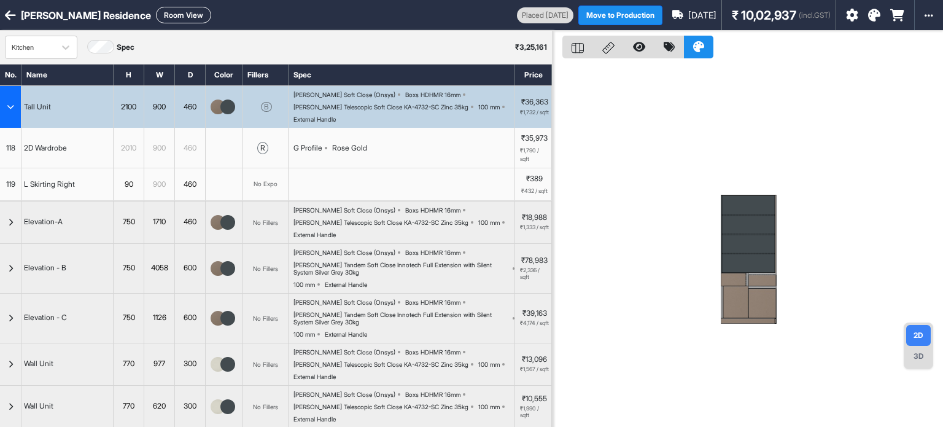
drag, startPoint x: 172, startPoint y: 24, endPoint x: 177, endPoint y: 20, distance: 6.5
click at [172, 24] on div "Mr. Govindraj Residence Room View Placed Jul 30 Move to Production Aug 14th ₹ 1…" at bounding box center [471, 15] width 943 height 31
click at [177, 19] on button "Room View" at bounding box center [183, 15] width 55 height 17
select select "****"
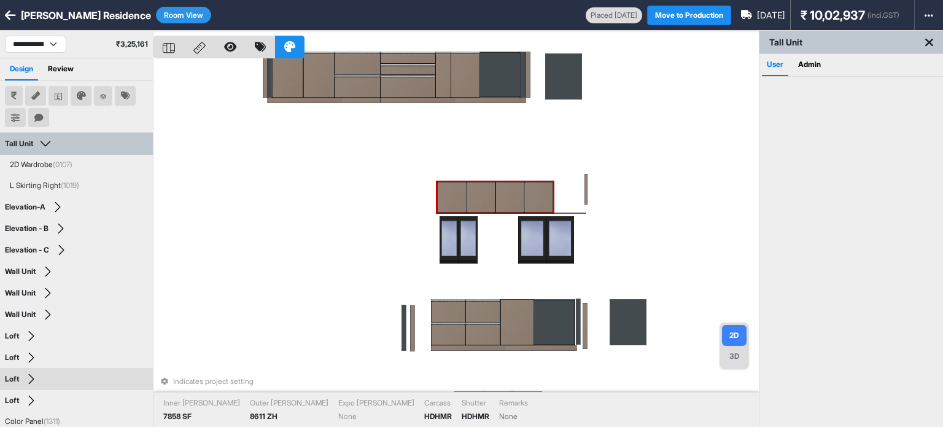
drag, startPoint x: 541, startPoint y: 247, endPoint x: 544, endPoint y: 241, distance: 7.2
click at [541, 247] on div at bounding box center [532, 239] width 28 height 47
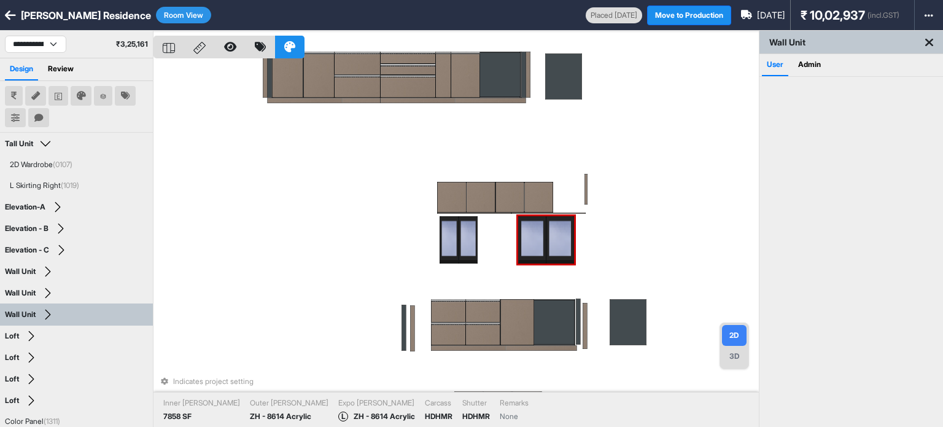
click at [554, 234] on div at bounding box center [560, 239] width 28 height 47
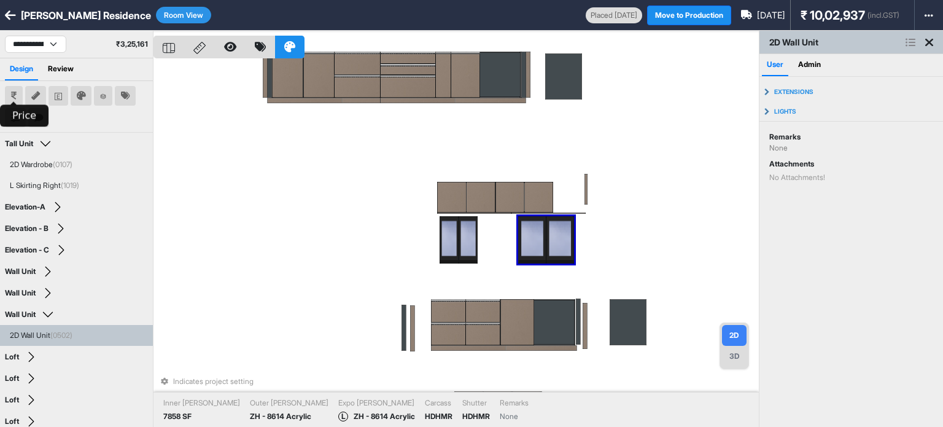
click at [18, 95] on button at bounding box center [14, 96] width 18 height 20
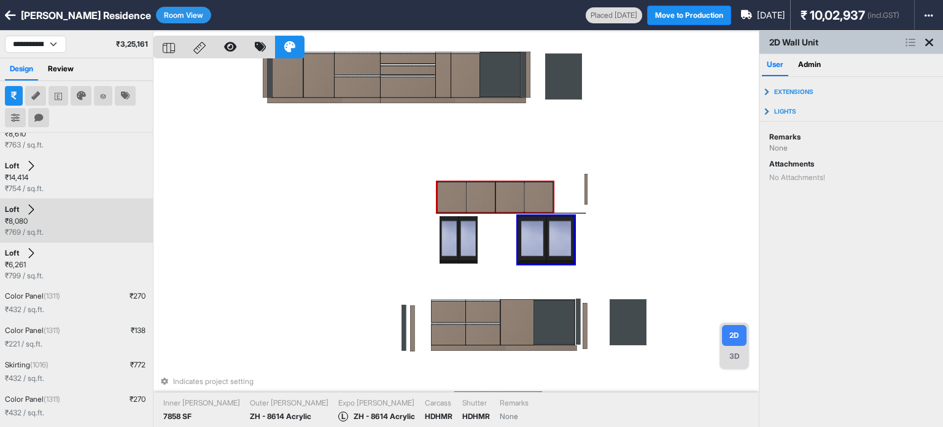
scroll to position [245, 0]
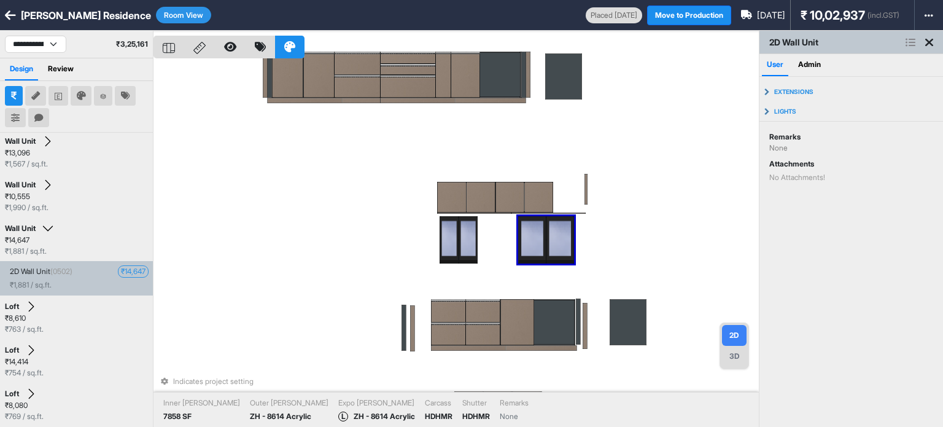
click at [124, 267] on div "₹ 14,647" at bounding box center [132, 271] width 29 height 11
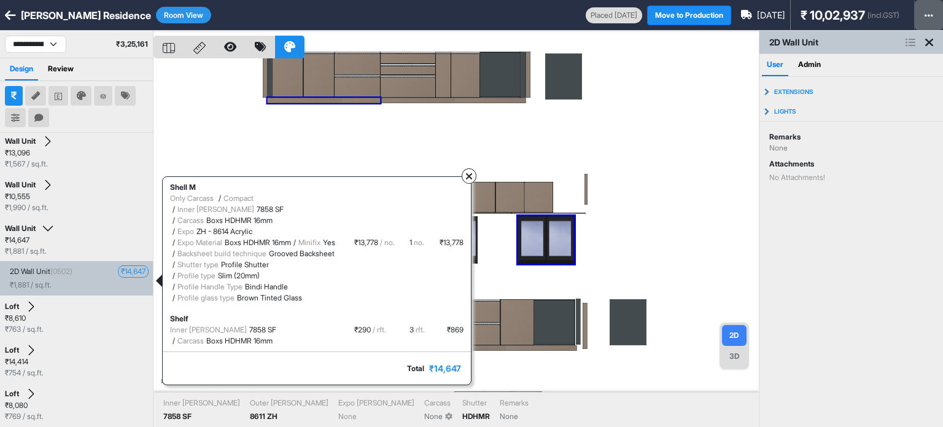
click at [916, 11] on button "button" at bounding box center [928, 15] width 28 height 30
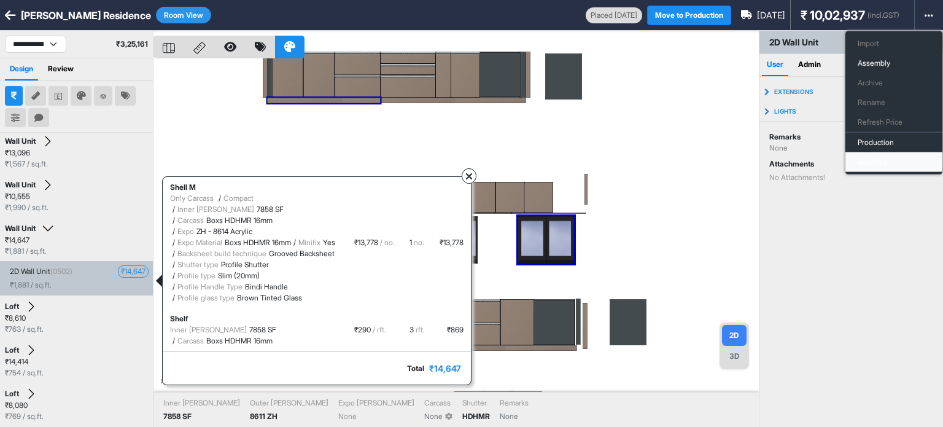
click at [879, 164] on button "Add-Ons" at bounding box center [893, 162] width 97 height 20
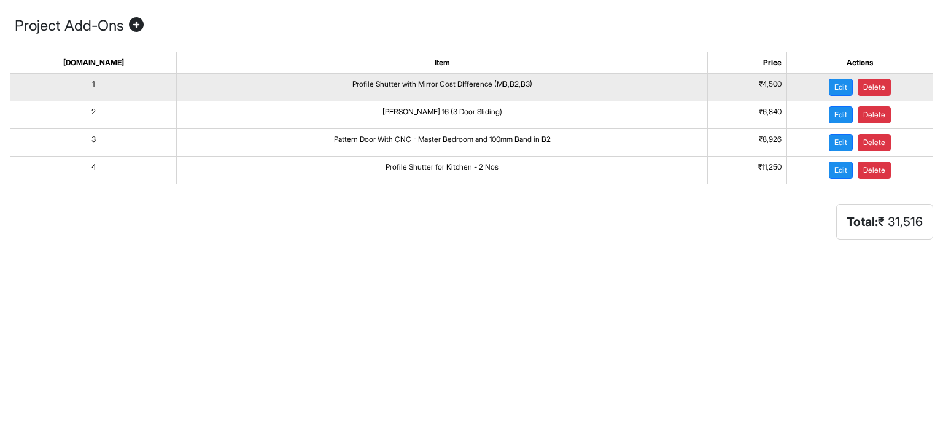
click at [400, 79] on td "Profile Shutter with Mirror Cost DIfference (MB,B2,B3)" at bounding box center [442, 88] width 531 height 28
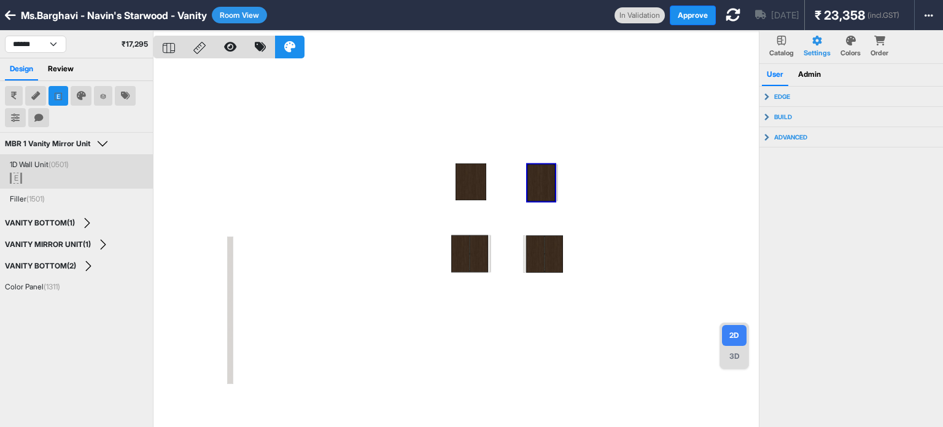
click at [46, 161] on div "1D Wall Unit (0501)" at bounding box center [39, 164] width 59 height 11
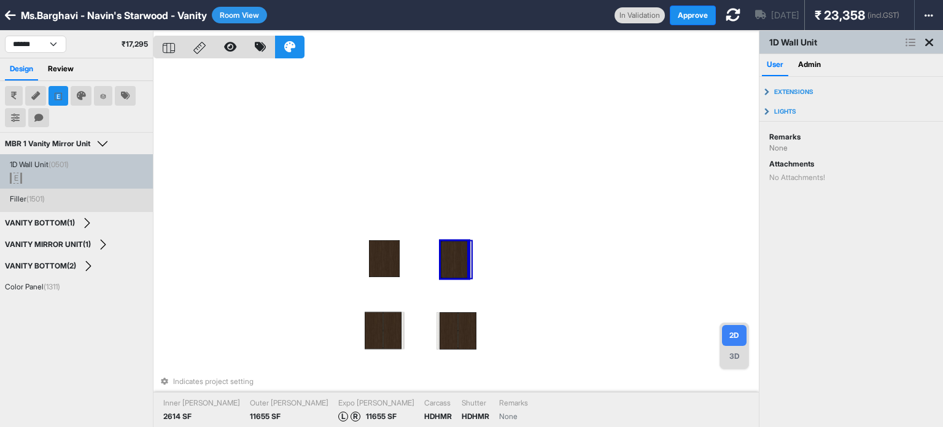
click at [415, 218] on div "Indicates project setting Inner Lam 2614 SF Outer Lam 11655 SF Expo Lam L R 116…" at bounding box center [455, 244] width 605 height 427
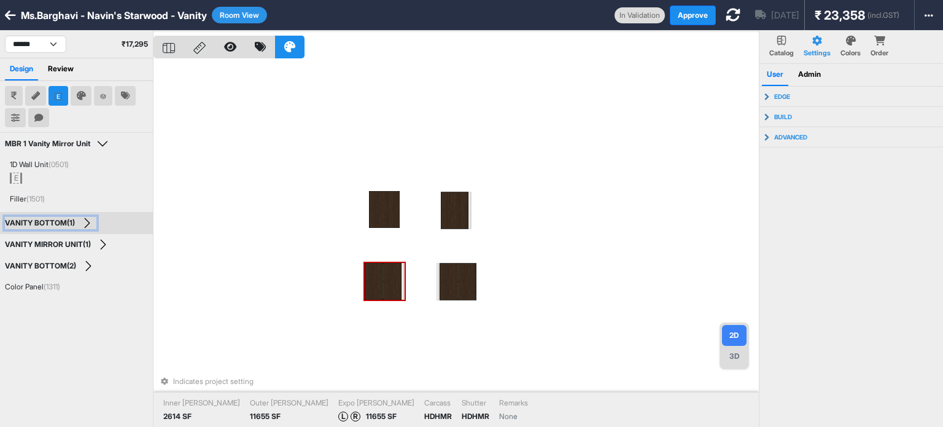
click at [84, 222] on button "VANITY BOTTOM(1)" at bounding box center [50, 223] width 91 height 12
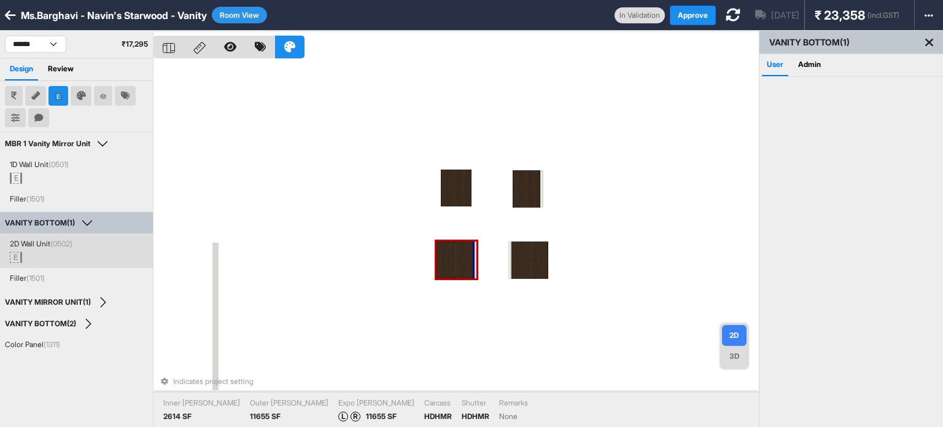
click at [69, 241] on span "(0502)" at bounding box center [61, 243] width 22 height 9
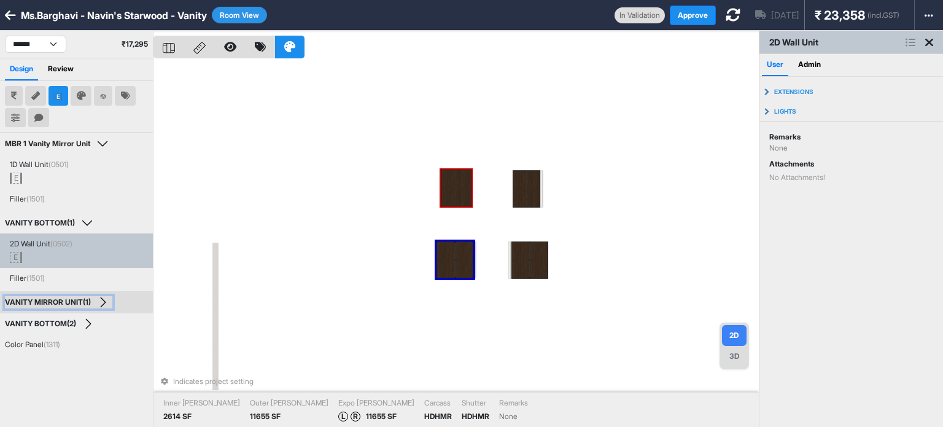
click at [74, 303] on div "VANITY MIRROR UNIT(1)" at bounding box center [48, 302] width 86 height 9
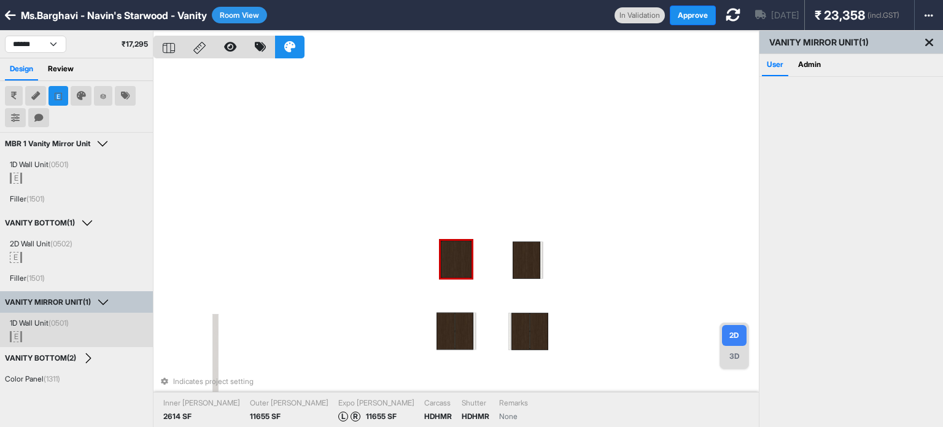
click at [58, 316] on div "1D Wall Unit (0501) E" at bounding box center [76, 329] width 153 height 34
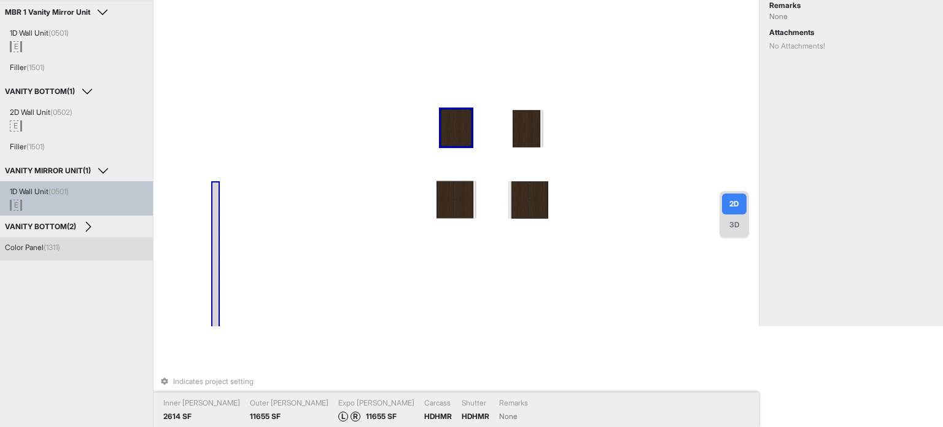
scroll to position [132, 0]
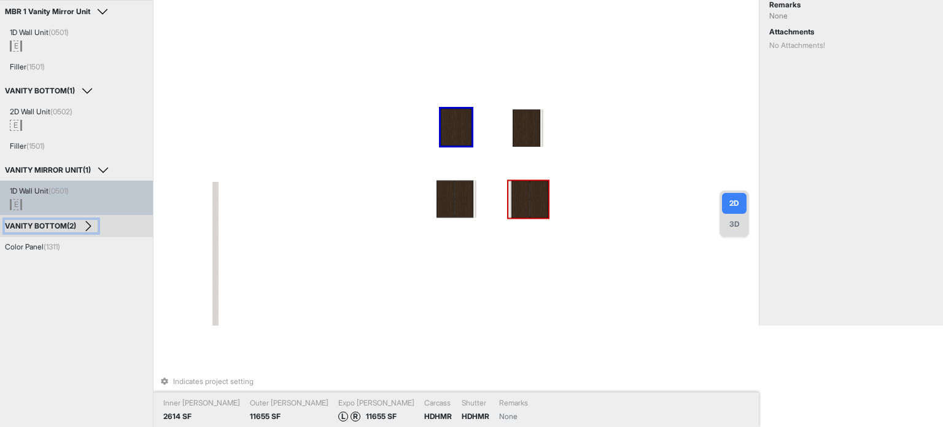
click at [90, 231] on button "VANITY BOTTOM(2)" at bounding box center [51, 226] width 93 height 12
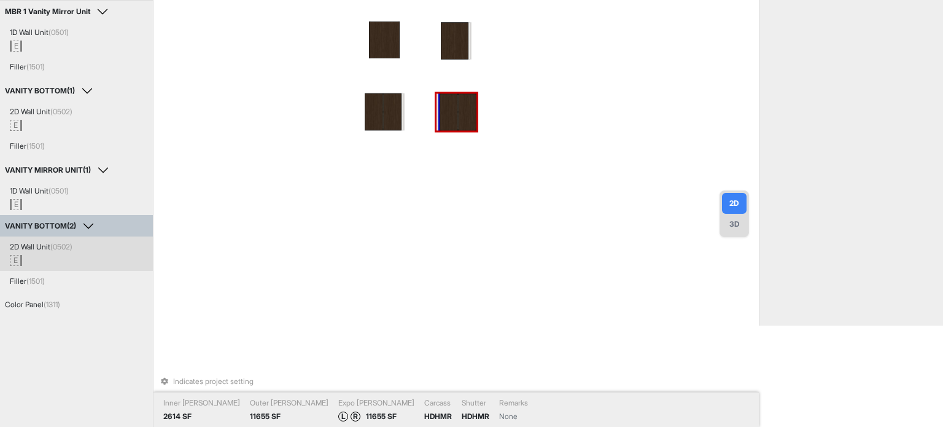
click at [63, 257] on div "E" at bounding box center [79, 260] width 138 height 11
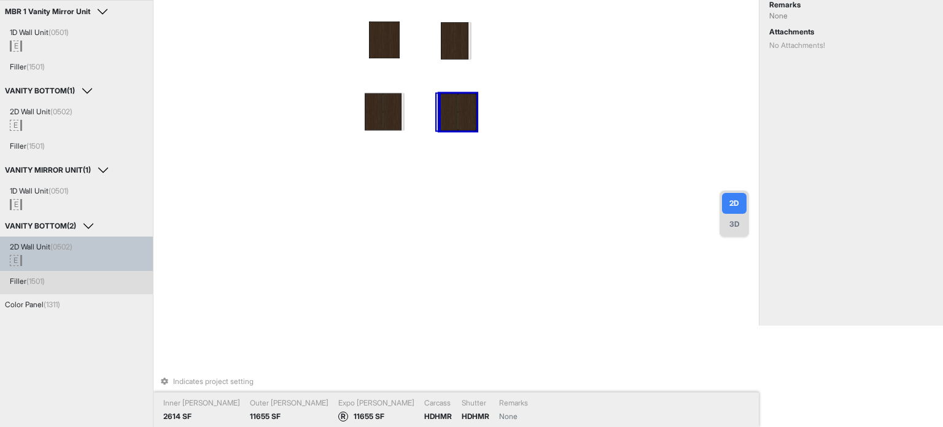
click at [77, 277] on div "Filler (1501)" at bounding box center [79, 281] width 138 height 11
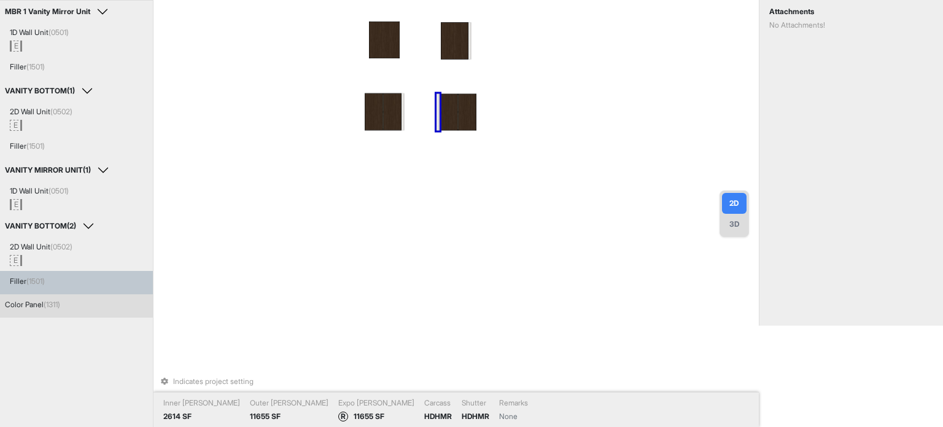
click at [60, 306] on span "(1311)" at bounding box center [52, 303] width 17 height 9
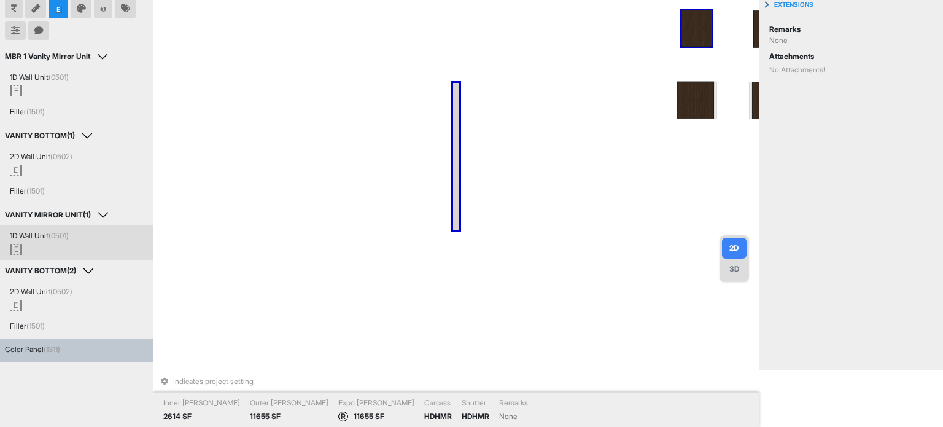
scroll to position [0, 0]
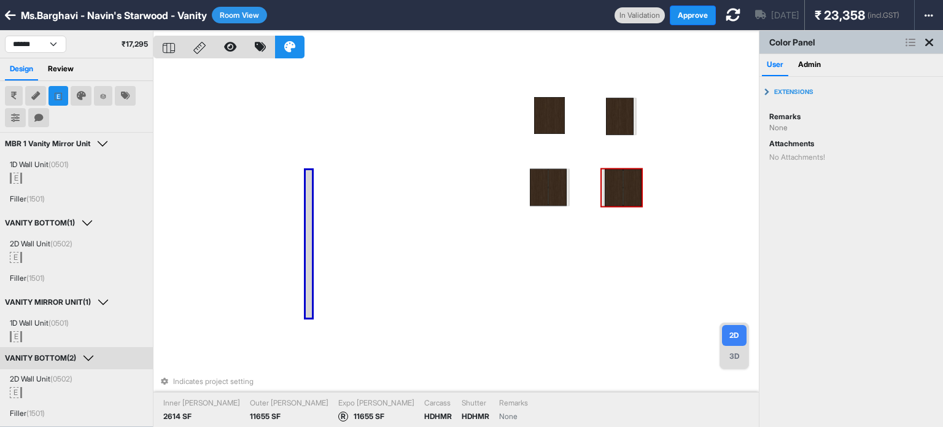
click at [927, 44] on icon at bounding box center [929, 42] width 8 height 12
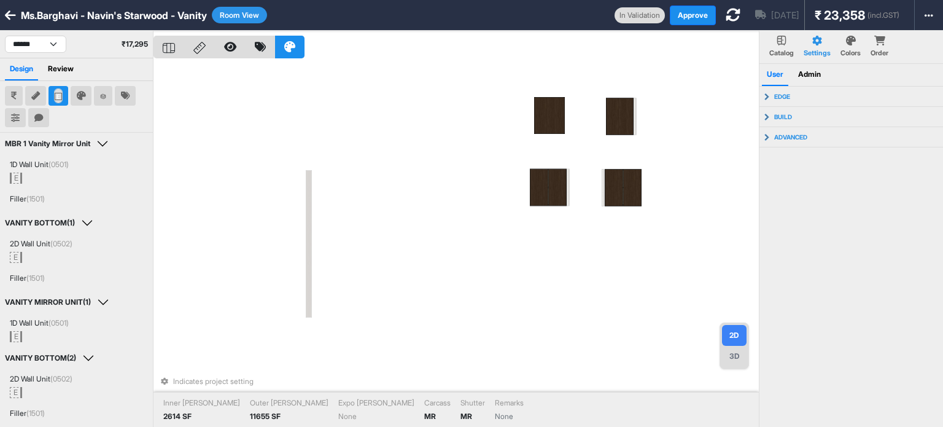
click at [60, 98] on icon at bounding box center [58, 96] width 7 height 7
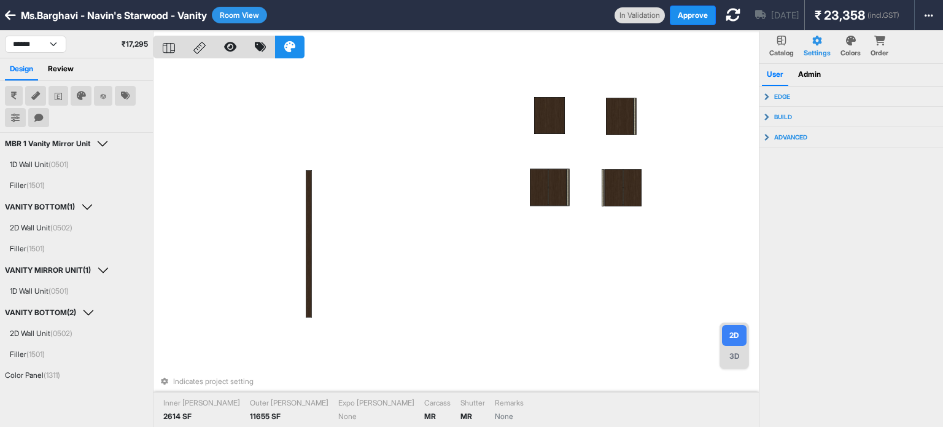
click at [36, 117] on icon at bounding box center [38, 118] width 9 height 9
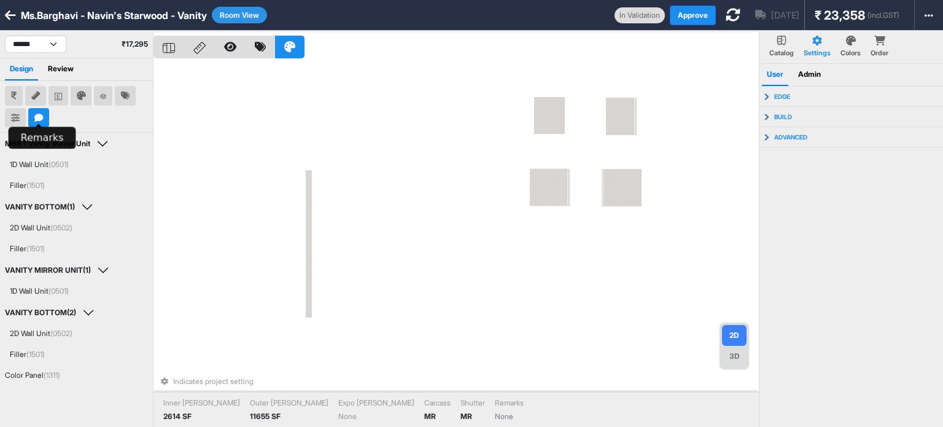
click at [36, 117] on icon at bounding box center [38, 118] width 9 height 9
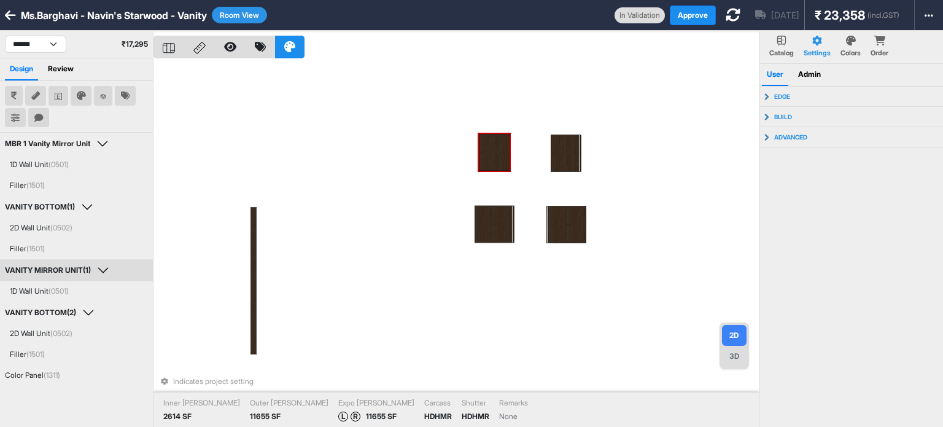
drag, startPoint x: 498, startPoint y: 153, endPoint x: 524, endPoint y: 153, distance: 26.4
click at [498, 153] on div at bounding box center [494, 152] width 31 height 37
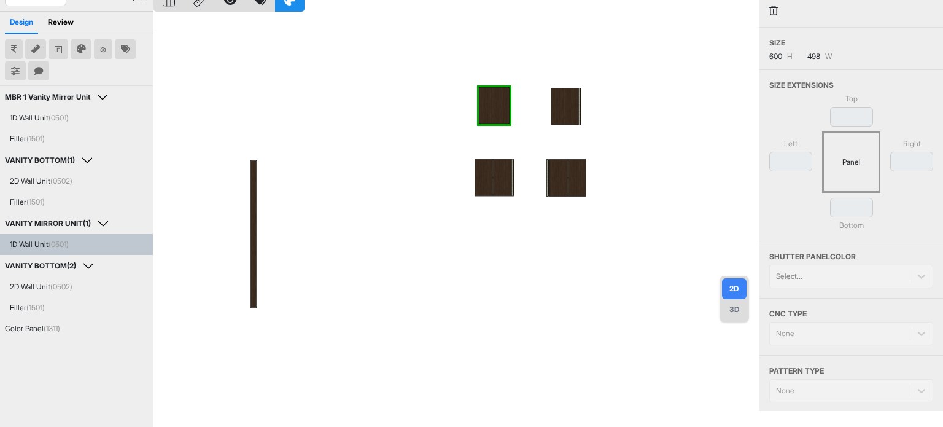
scroll to position [123, 0]
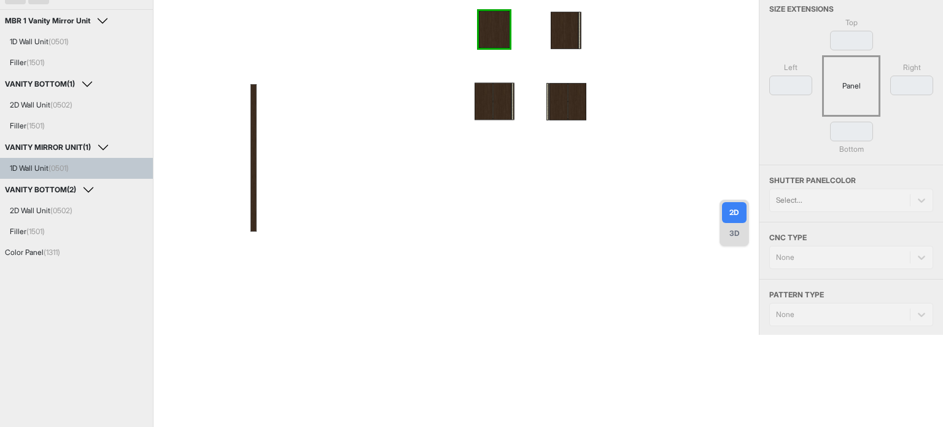
click at [547, 17] on div at bounding box center [455, 121] width 605 height 427
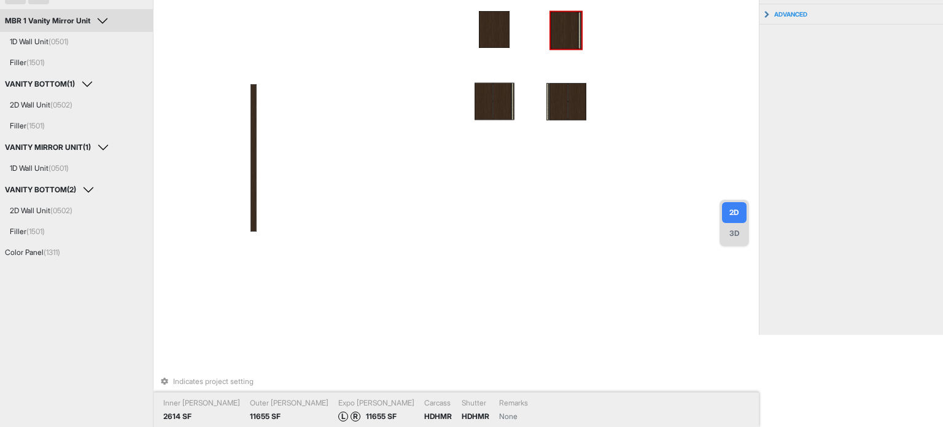
click at [555, 26] on div at bounding box center [564, 30] width 28 height 37
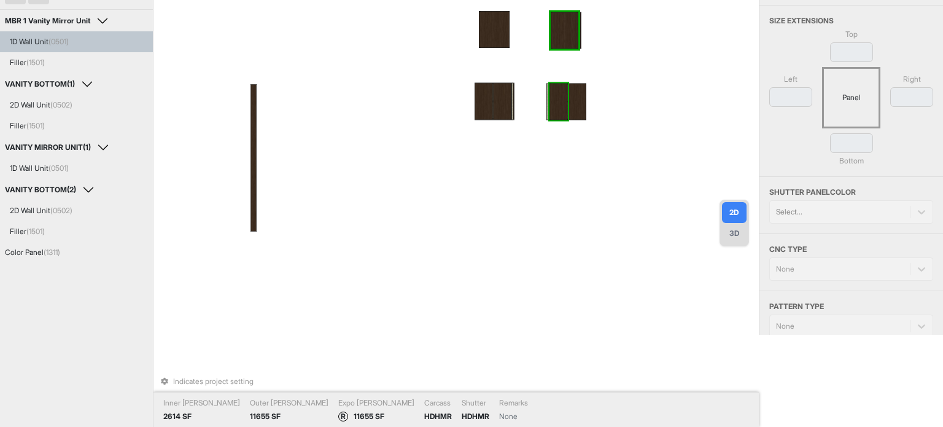
click at [562, 95] on div at bounding box center [558, 101] width 18 height 37
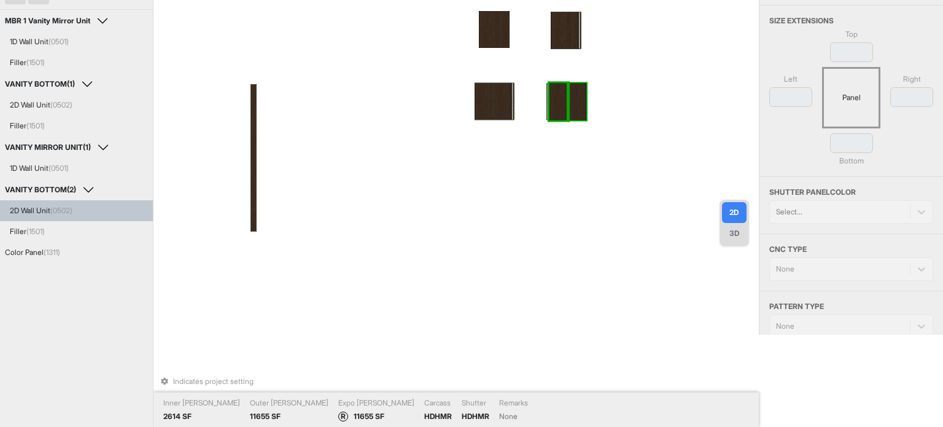
click at [568, 95] on div at bounding box center [577, 101] width 18 height 37
click at [568, 94] on div at bounding box center [577, 101] width 18 height 37
click at [503, 106] on div at bounding box center [502, 101] width 18 height 37
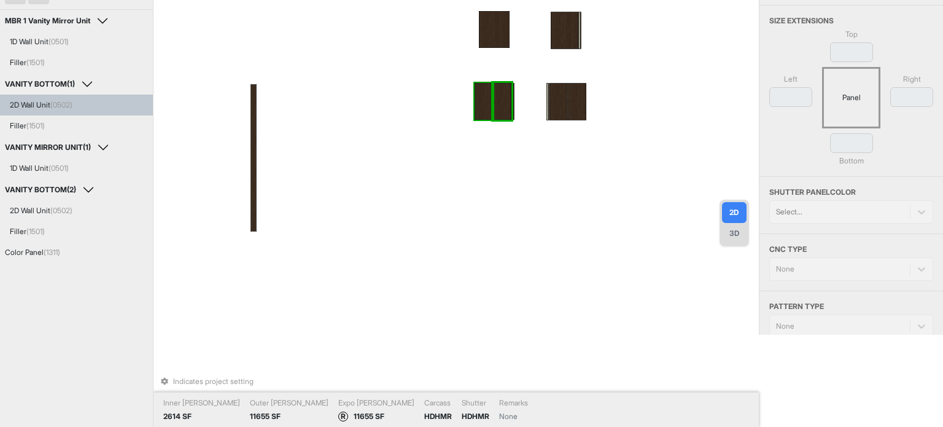
click at [488, 105] on div at bounding box center [483, 101] width 18 height 37
click at [609, 105] on div "Indicates project setting Inner Lam 2614 SF Outer Lam 11655 SF Expo Lam R 11655…" at bounding box center [455, 121] width 605 height 427
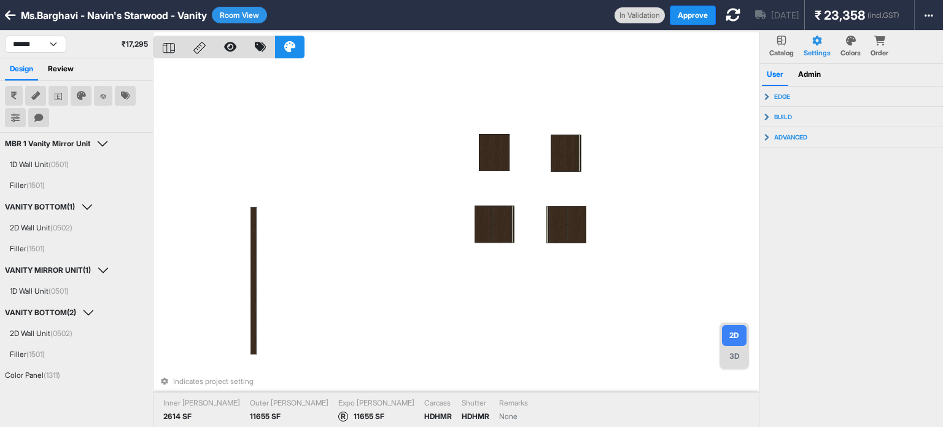
click at [246, 13] on button "Room View" at bounding box center [239, 15] width 55 height 17
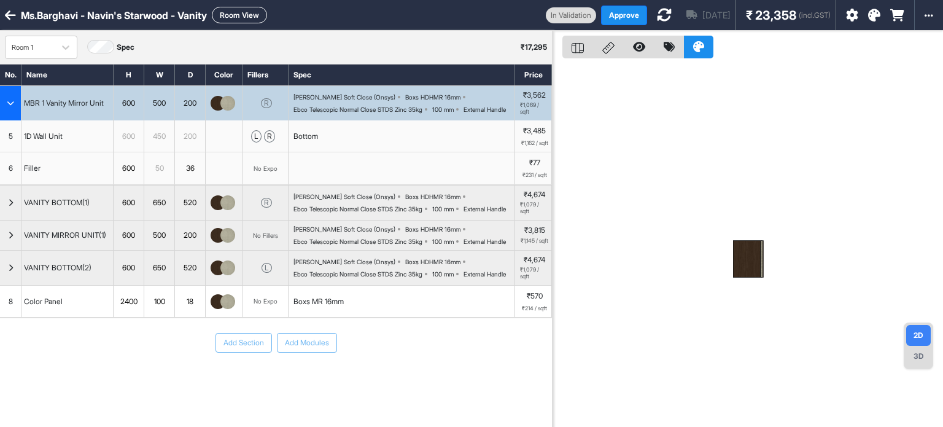
click at [13, 116] on div "button" at bounding box center [10, 103] width 21 height 34
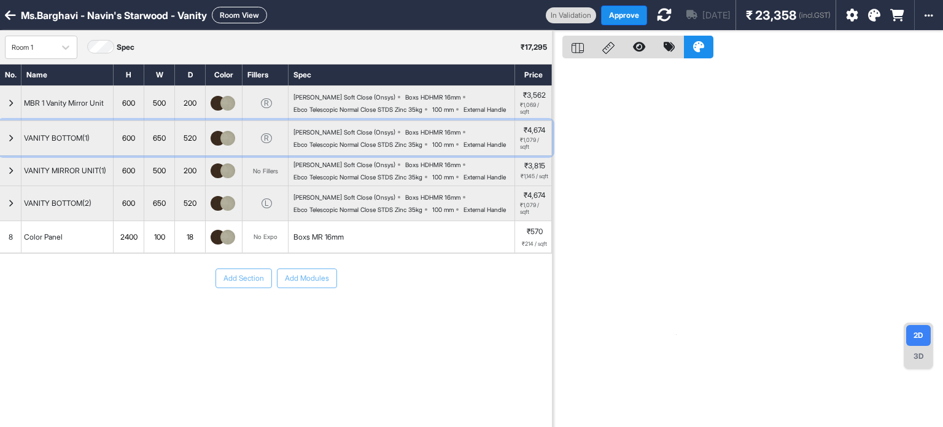
click at [12, 142] on icon "button" at bounding box center [11, 137] width 6 height 7
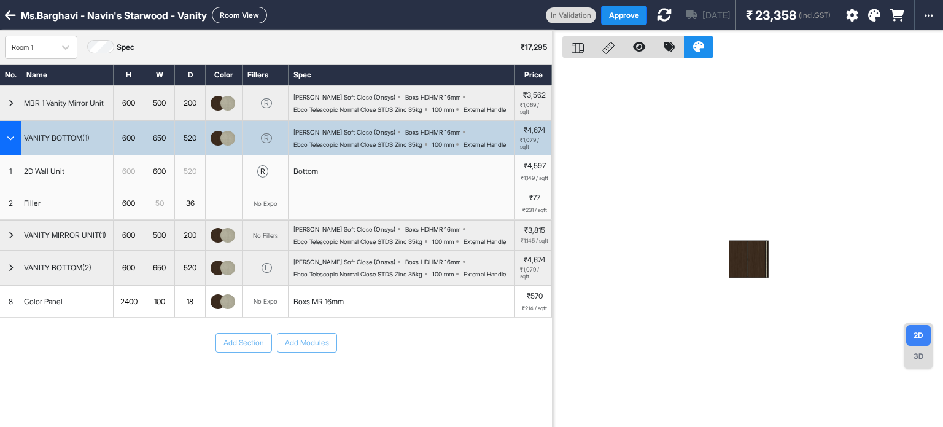
click at [12, 142] on icon "button" at bounding box center [10, 137] width 7 height 7
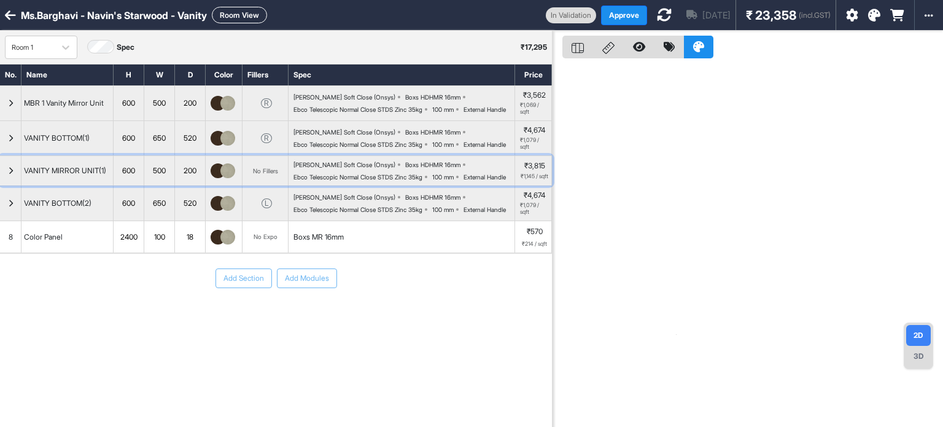
click at [1, 185] on div "button" at bounding box center [10, 170] width 21 height 29
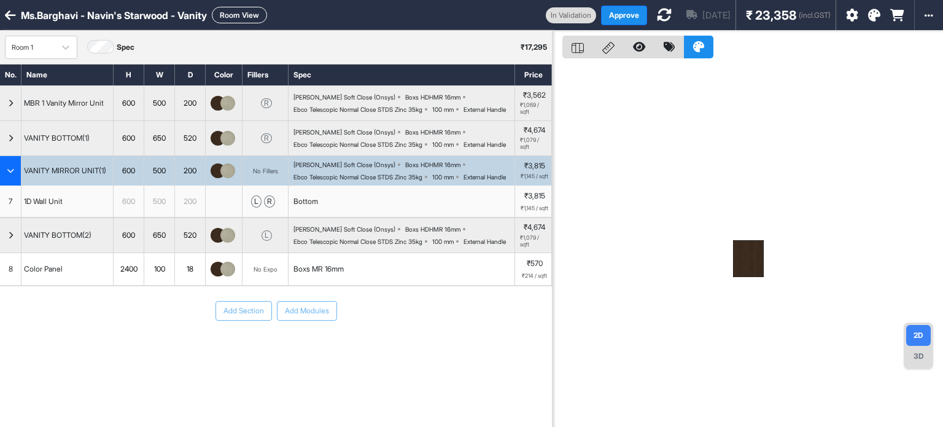
click at [1, 185] on div "button" at bounding box center [10, 170] width 21 height 29
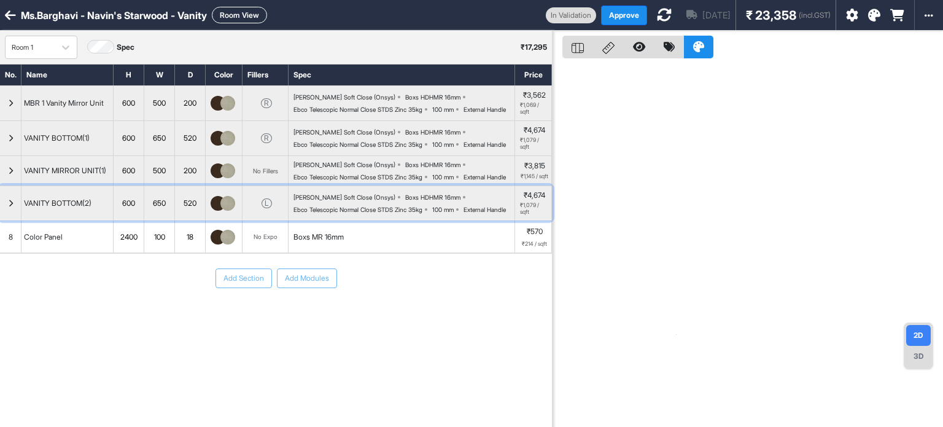
click at [7, 220] on div "button" at bounding box center [10, 203] width 21 height 34
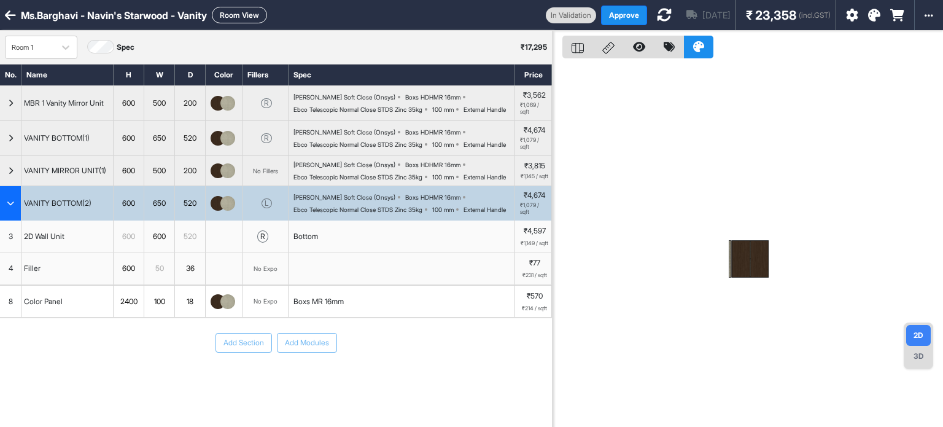
click at [7, 220] on div "button" at bounding box center [10, 203] width 21 height 34
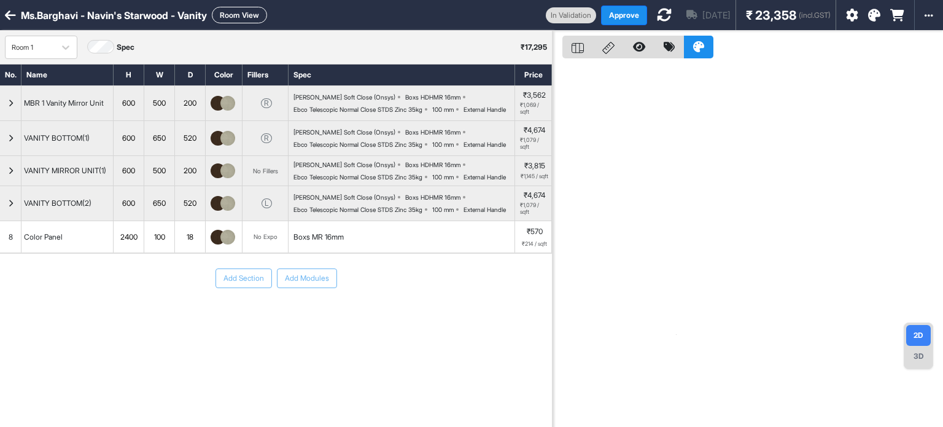
click at [647, 11] on div "Aug 17th ₹ 23,358 (incl.GST)" at bounding box center [741, 15] width 188 height 30
click at [657, 17] on icon at bounding box center [664, 14] width 15 height 15
click at [342, 253] on div "Boxs MR 16mm" at bounding box center [401, 237] width 226 height 32
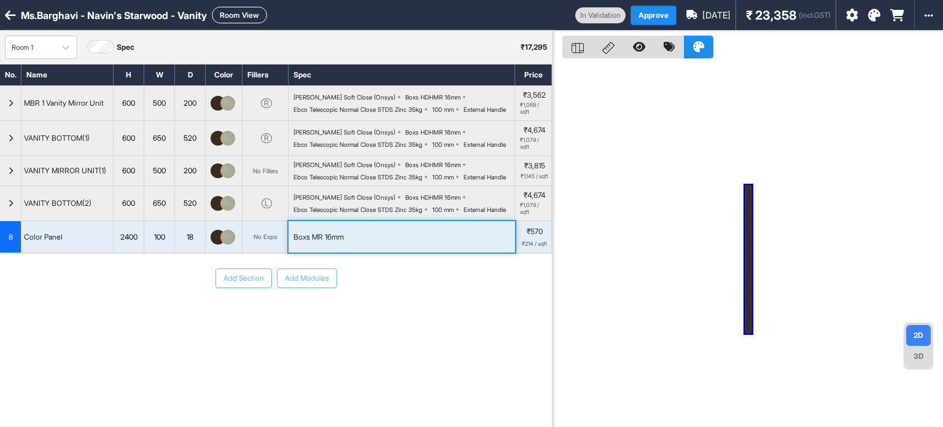
click at [342, 253] on div "Boxs MR 16mm" at bounding box center [401, 237] width 226 height 32
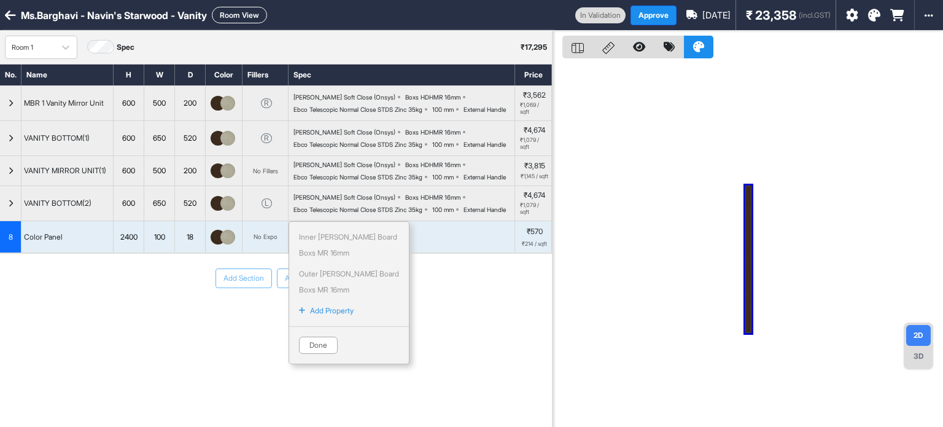
click at [319, 364] on div "Inner Lam Board Boxs MR 16mm Outer Lam Board Boxs MR 16mm Add Property Done" at bounding box center [348, 292] width 121 height 143
click at [334, 353] on button "Done" at bounding box center [318, 344] width 39 height 17
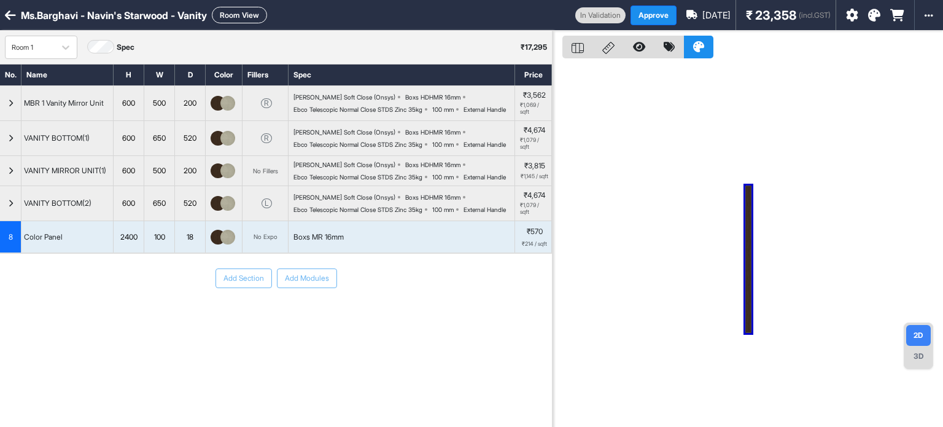
click at [353, 41] on div "Room 1 Spec ₹ 17,295" at bounding box center [276, 47] width 552 height 33
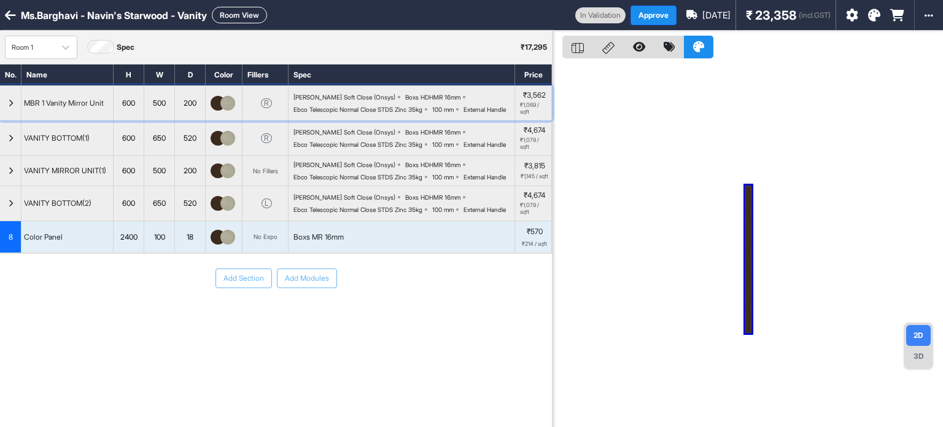
click at [8, 106] on icon "button" at bounding box center [11, 102] width 6 height 7
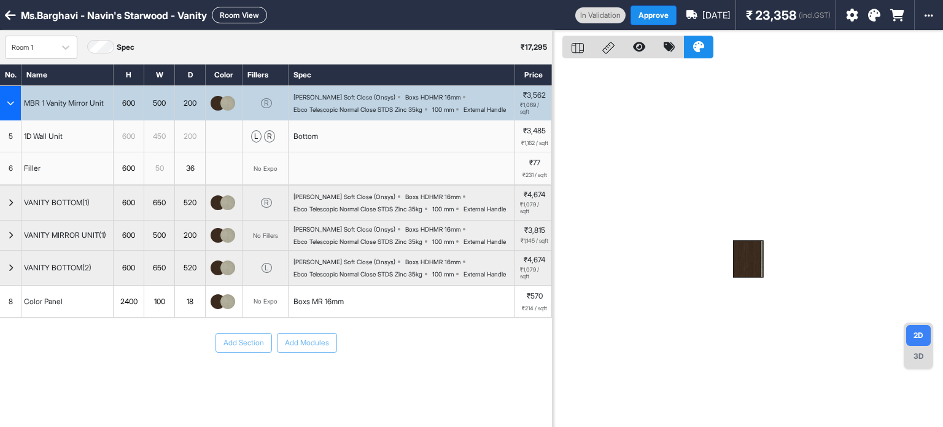
click at [7, 106] on icon "button" at bounding box center [10, 102] width 7 height 7
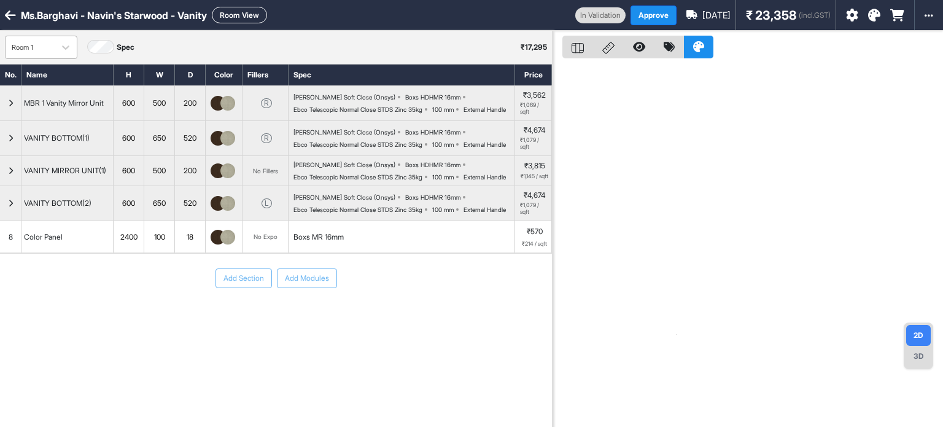
click at [32, 53] on div "Room 1" at bounding box center [30, 47] width 49 height 18
click at [128, 48] on label "Spec" at bounding box center [126, 47] width 18 height 11
click at [222, 44] on div "Room 1 Spec ₹ 17,295" at bounding box center [276, 47] width 552 height 33
click at [368, 41] on div "Room 1 Spec ₹ 17,295" at bounding box center [276, 47] width 552 height 33
click at [320, 242] on div "Boxs MR 16mm" at bounding box center [318, 236] width 50 height 11
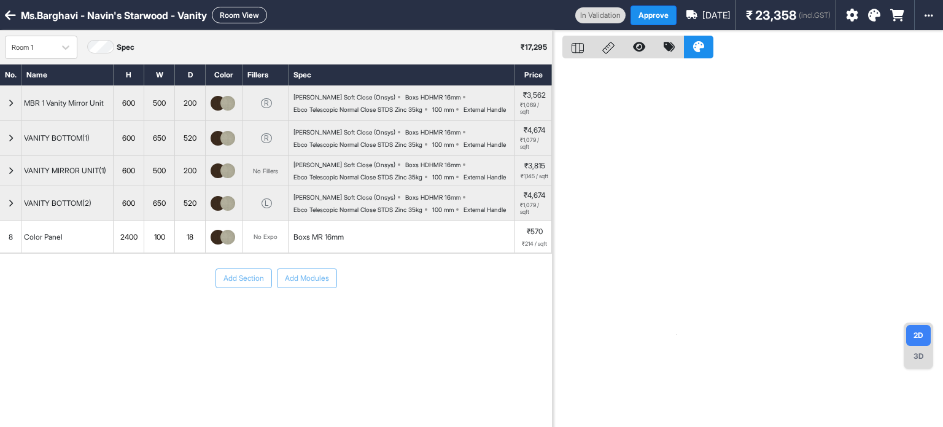
click at [320, 242] on div "Boxs MR 16mm" at bounding box center [318, 236] width 50 height 11
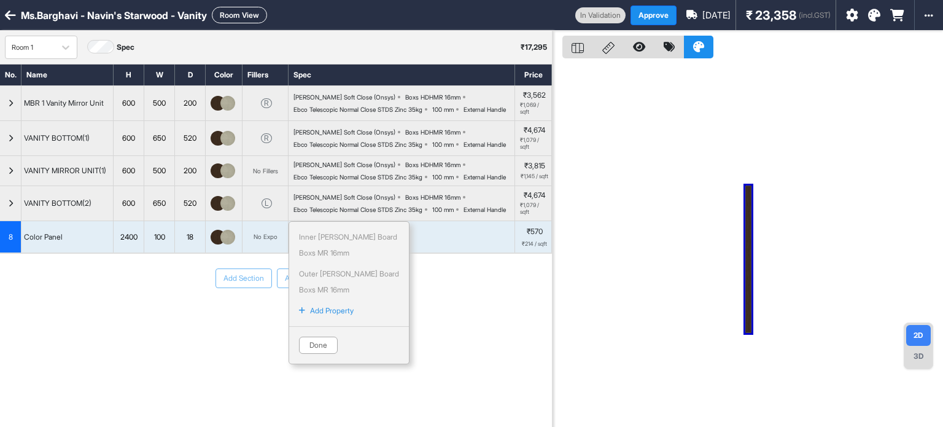
click at [320, 242] on p "Inner Lam Board" at bounding box center [349, 236] width 100 height 11
click at [309, 353] on button "Done" at bounding box center [318, 344] width 39 height 17
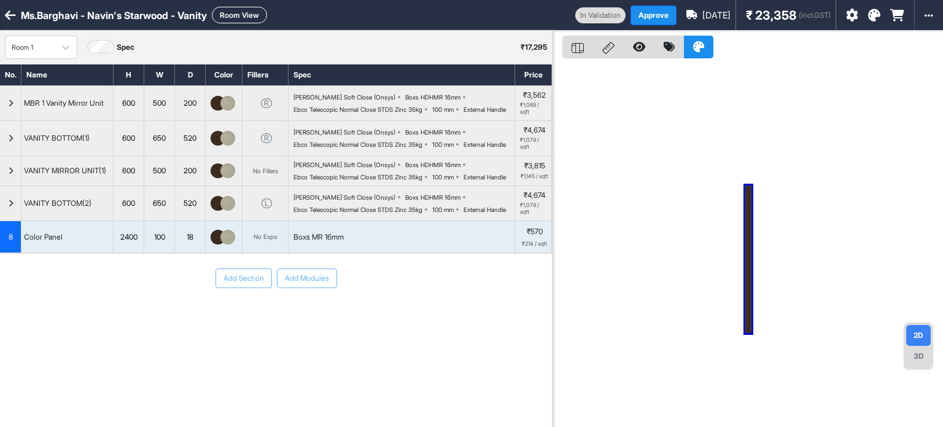
click at [339, 242] on div "Boxs MR 16mm" at bounding box center [318, 236] width 50 height 11
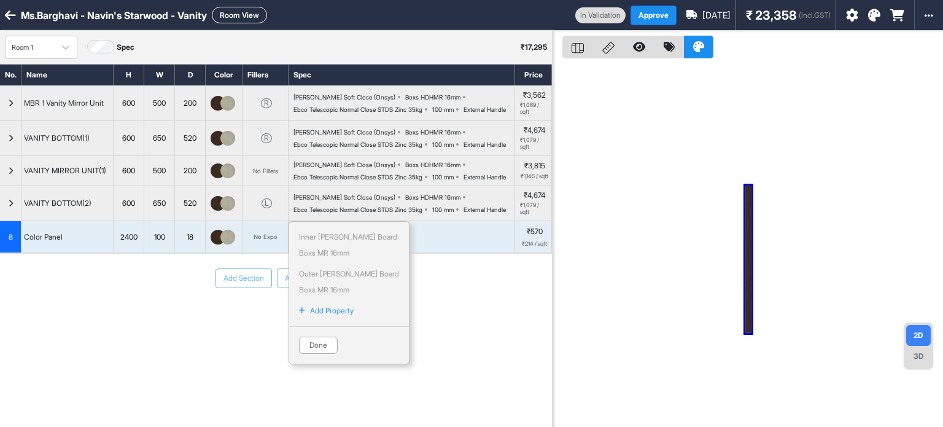
click at [339, 242] on p "Inner Lam Board" at bounding box center [349, 236] width 100 height 11
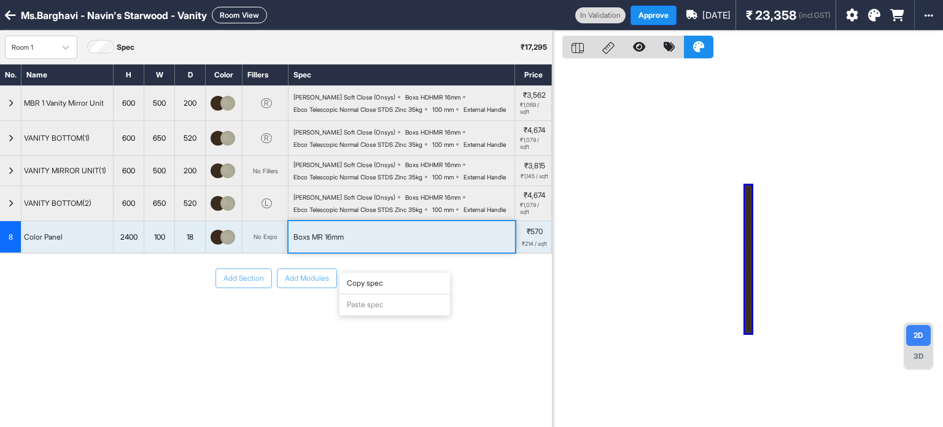
click at [339, 272] on div "Copy spec" at bounding box center [394, 282] width 110 height 21
click at [372, 288] on div "Add Section Add Modules" at bounding box center [276, 278] width 552 height 20
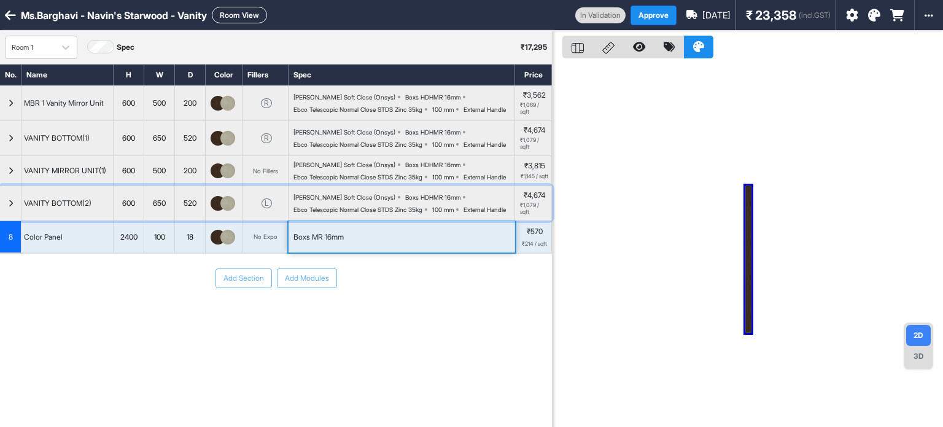
click at [10, 207] on icon "button" at bounding box center [11, 202] width 6 height 7
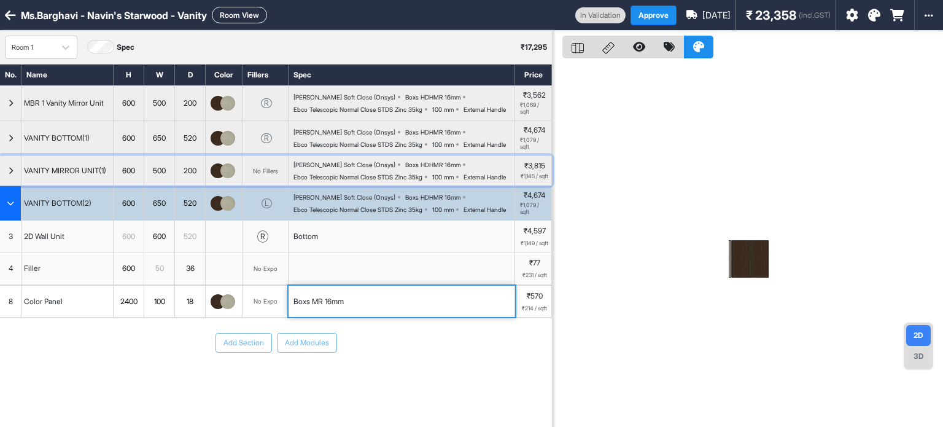
click at [12, 174] on icon "button" at bounding box center [11, 170] width 6 height 7
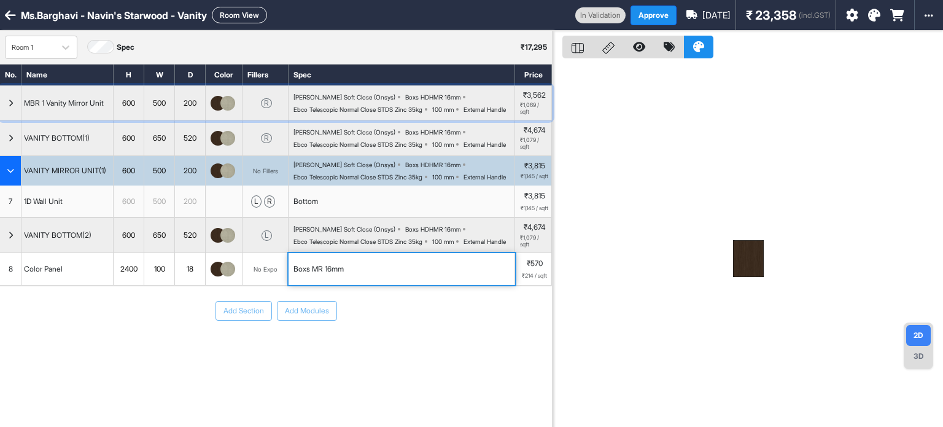
click at [6, 105] on div "button" at bounding box center [10, 103] width 21 height 34
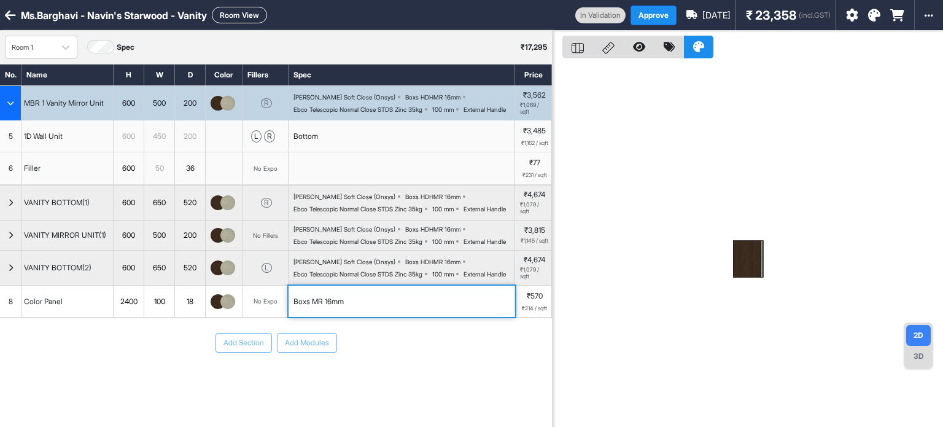
click at [12, 117] on div "button" at bounding box center [10, 103] width 21 height 34
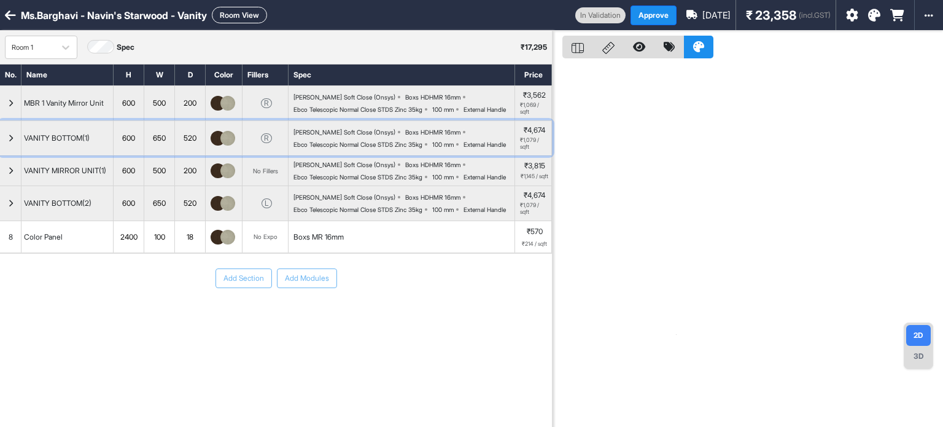
click at [12, 142] on icon "button" at bounding box center [11, 137] width 6 height 7
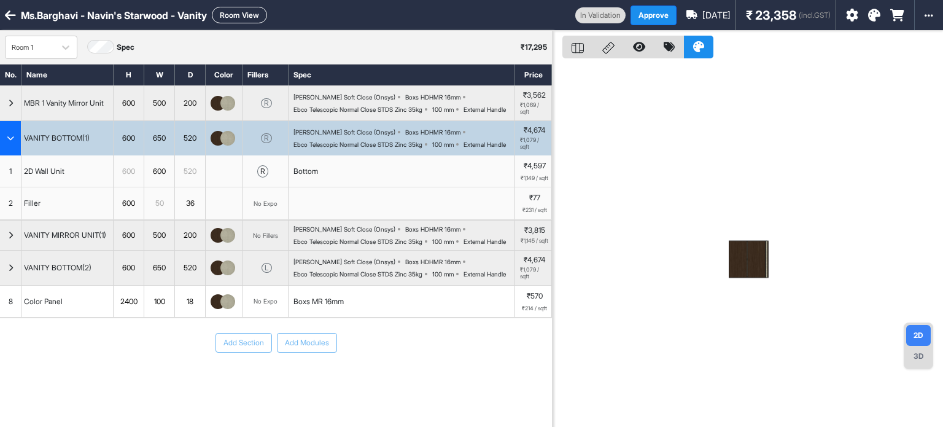
click at [263, 9] on button "Room View" at bounding box center [239, 15] width 55 height 17
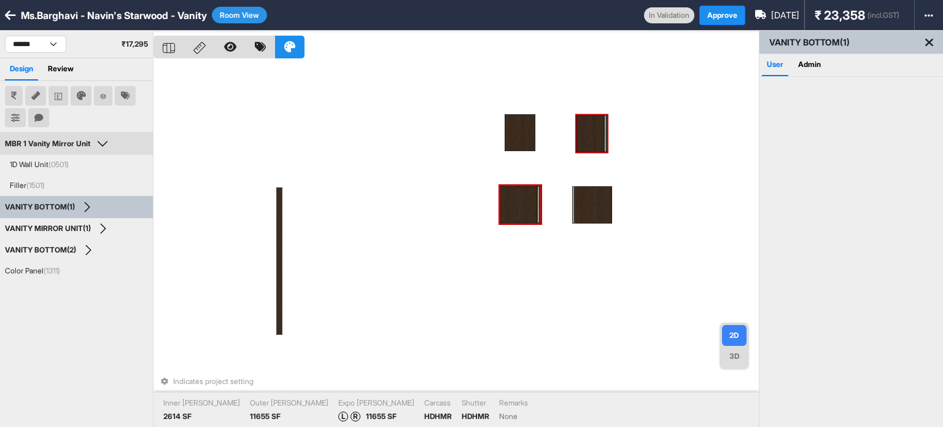
click at [648, 155] on div "Indicates project setting Inner Lam 2614 SF Outer Lam 11655 SF Expo Lam L R 116…" at bounding box center [455, 244] width 605 height 427
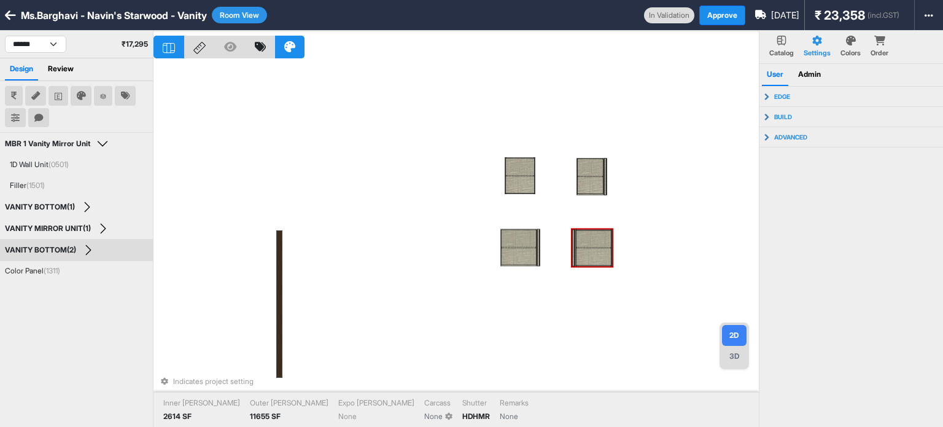
click at [727, 361] on div "3D" at bounding box center [734, 356] width 25 height 21
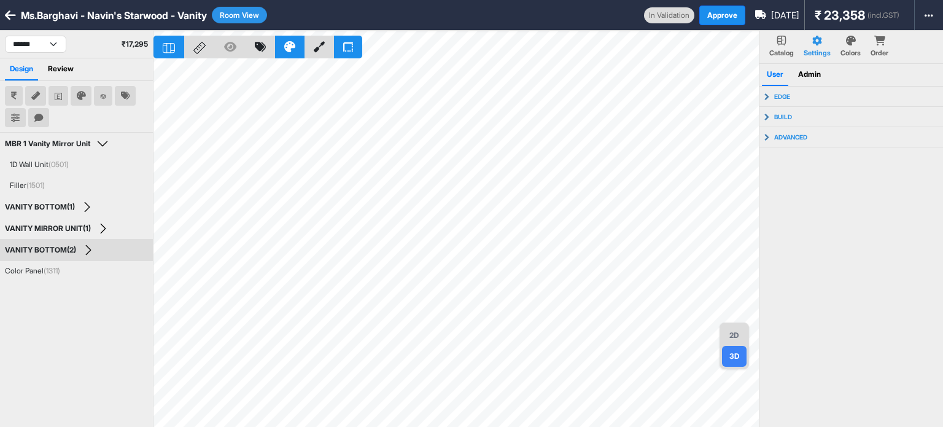
click at [739, 340] on div "2D" at bounding box center [734, 335] width 25 height 21
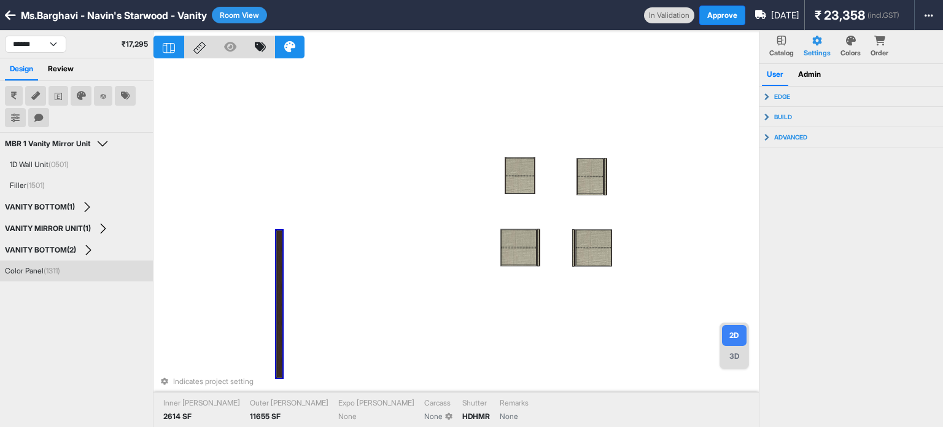
click at [56, 265] on div "Color Panel (1311)" at bounding box center [32, 270] width 55 height 11
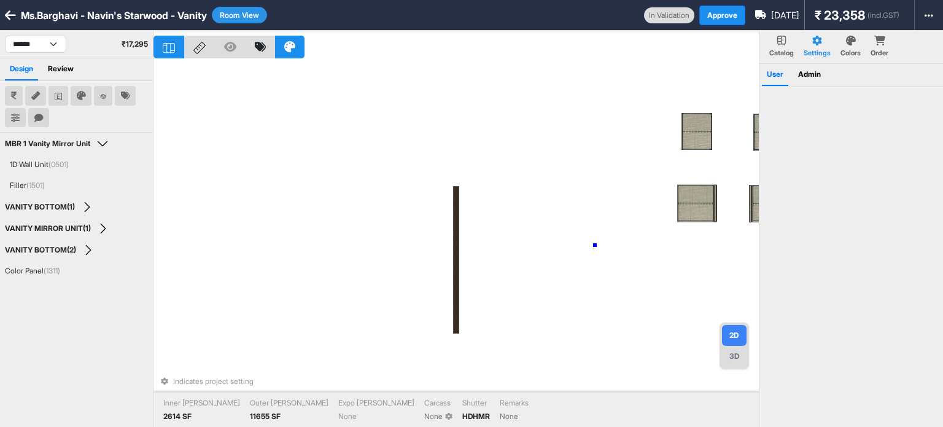
click at [595, 245] on div "Indicates project setting Inner Lam 2614 SF Outer Lam 11655 SF Expo Lam None Ca…" at bounding box center [455, 244] width 605 height 427
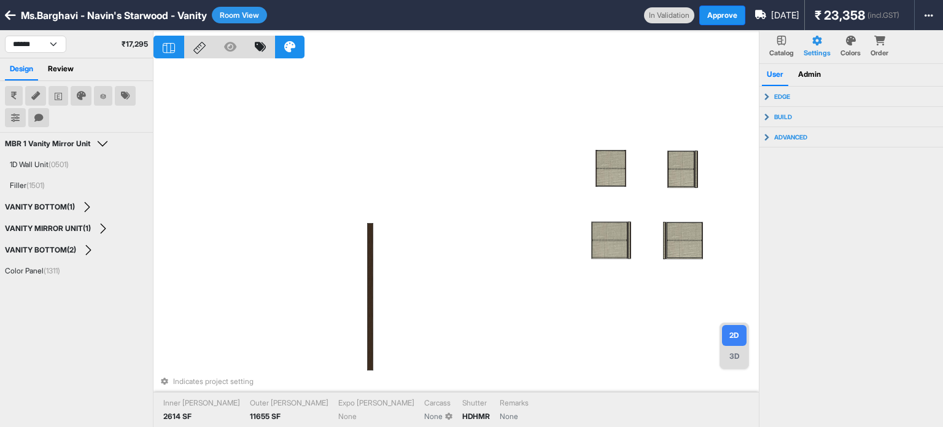
click at [245, 19] on button "Room View" at bounding box center [239, 15] width 55 height 17
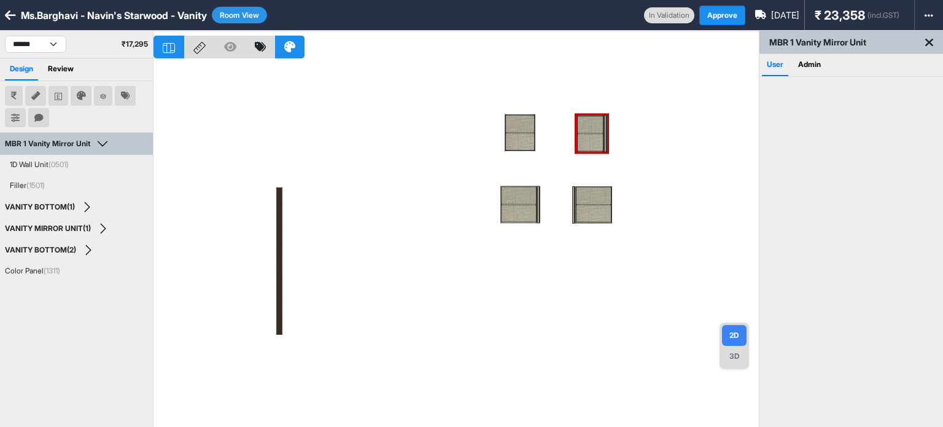
click at [245, 19] on button "Room View" at bounding box center [239, 15] width 55 height 17
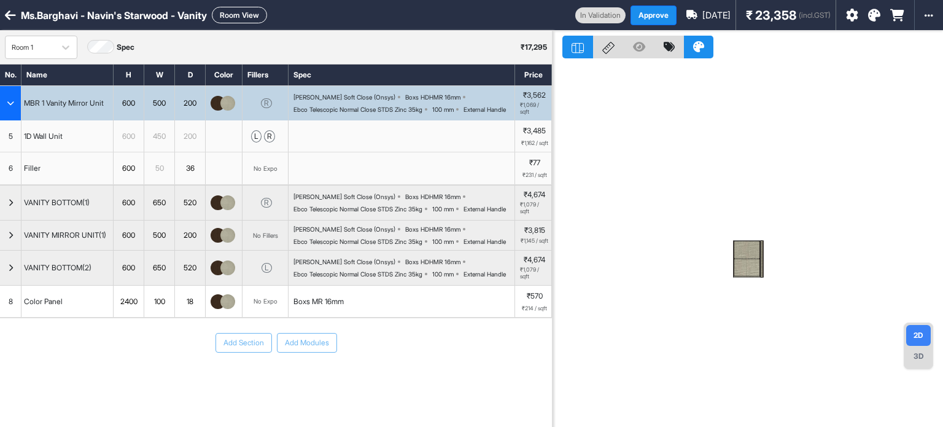
click at [258, 7] on button "Room View" at bounding box center [239, 15] width 55 height 17
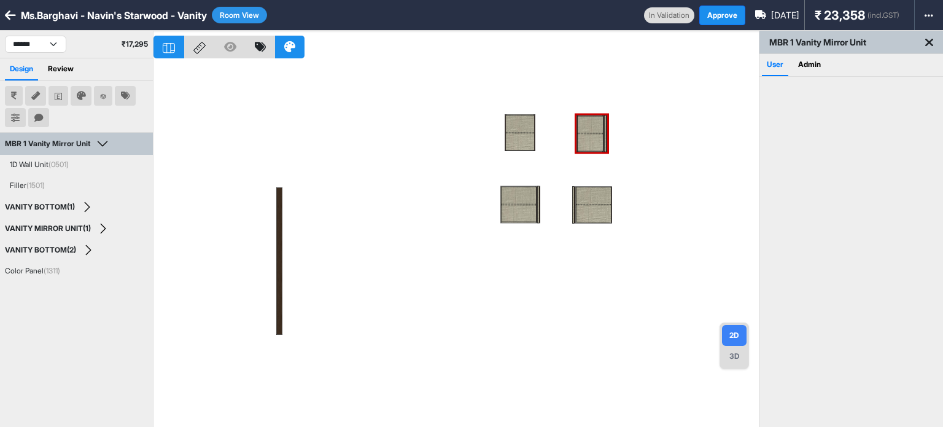
click at [405, 77] on div at bounding box center [455, 244] width 605 height 427
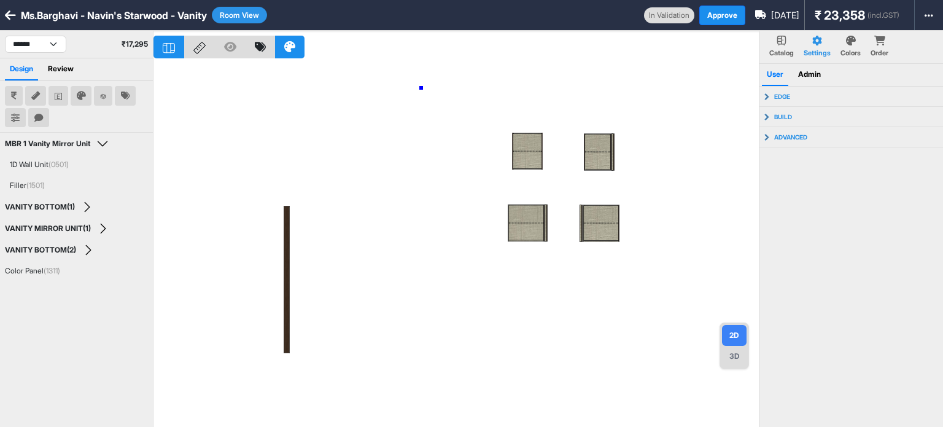
click at [421, 88] on div at bounding box center [455, 244] width 605 height 427
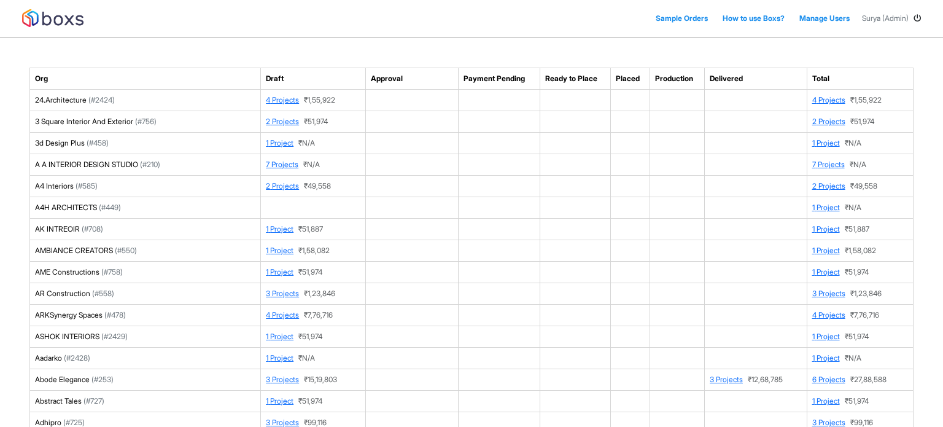
scroll to position [3687, 0]
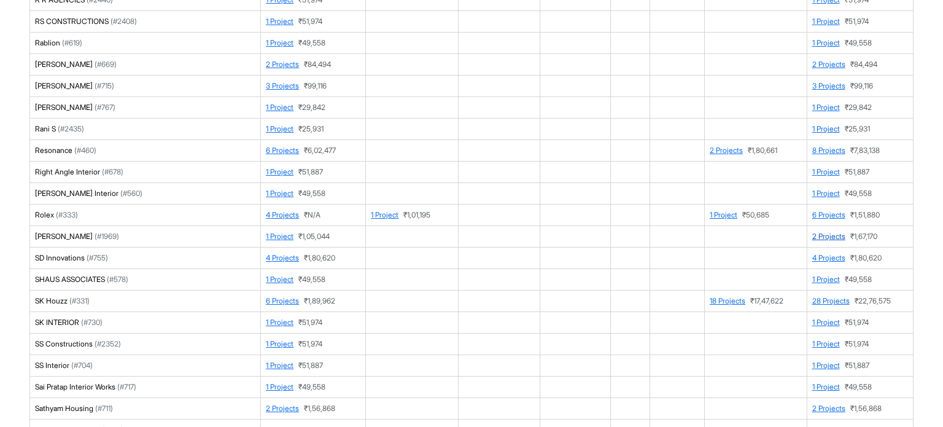
click at [824, 231] on link "2 Projects" at bounding box center [828, 235] width 33 height 9
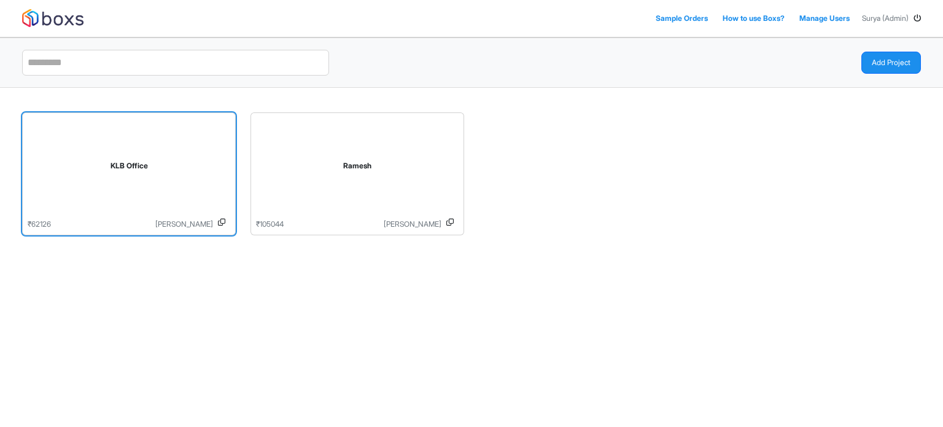
click at [179, 169] on div "KLB Office" at bounding box center [128, 165] width 183 height 11
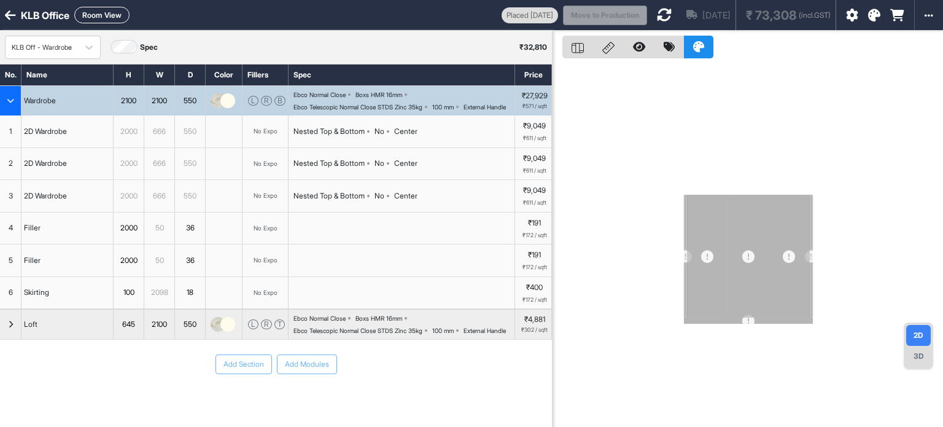
click at [0, 97] on div "button" at bounding box center [10, 100] width 21 height 29
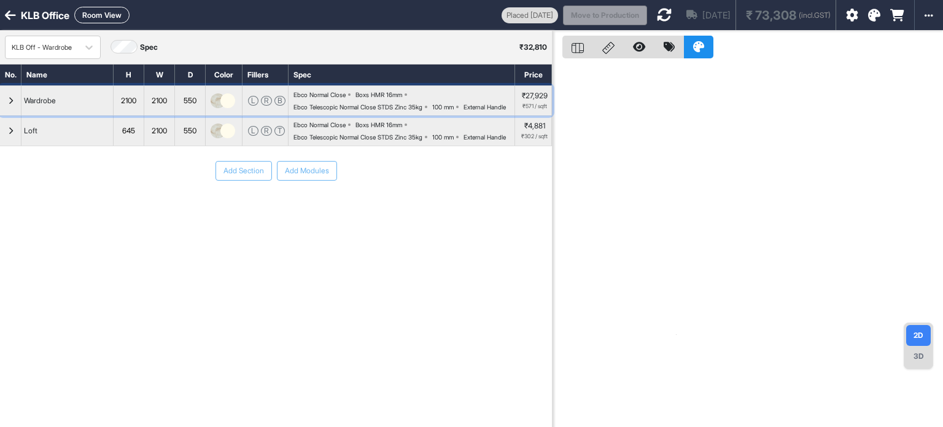
click at [0, 97] on div "button" at bounding box center [10, 100] width 21 height 29
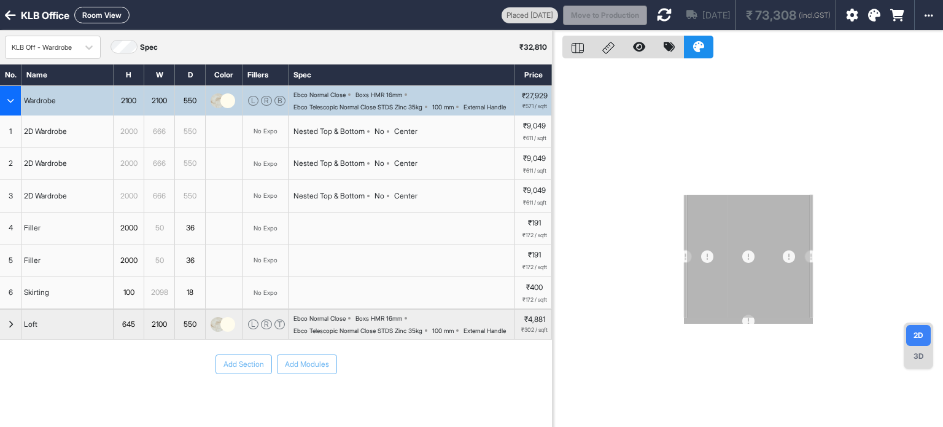
click at [118, 10] on button "Room View" at bounding box center [101, 15] width 55 height 17
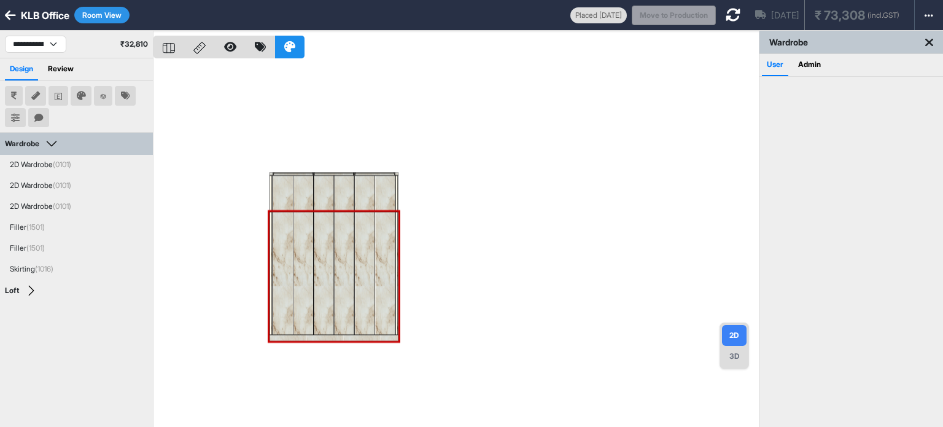
click at [118, 10] on button "Room View" at bounding box center [101, 15] width 55 height 17
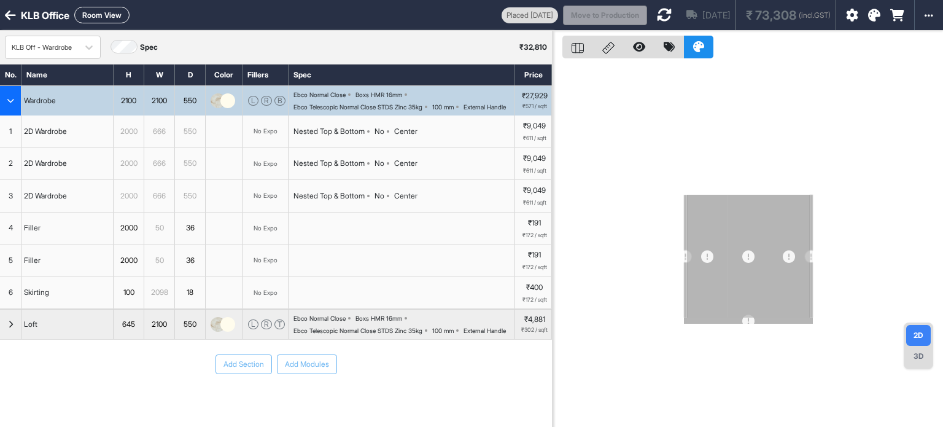
click at [14, 104] on icon "button" at bounding box center [10, 100] width 7 height 7
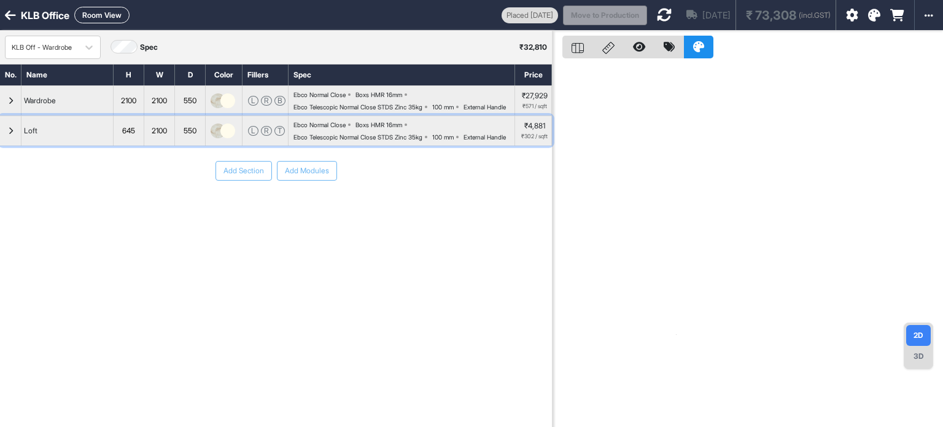
click at [7, 145] on div "button" at bounding box center [10, 130] width 21 height 29
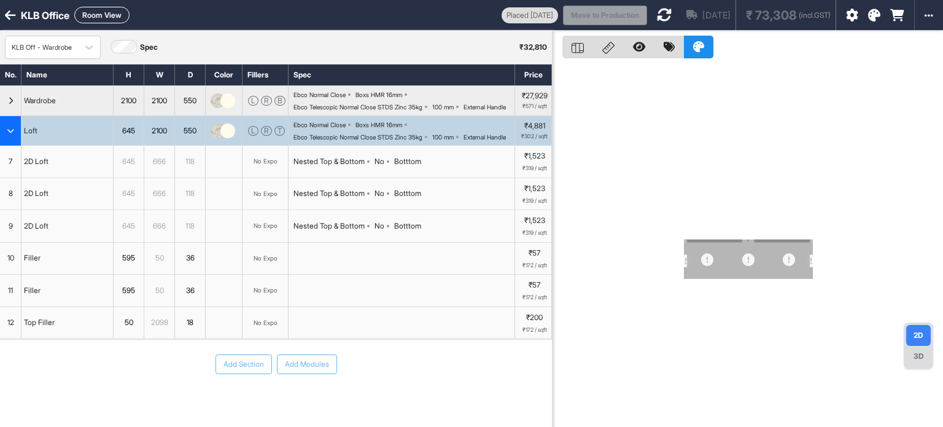
click at [7, 134] on icon "button" at bounding box center [10, 130] width 7 height 7
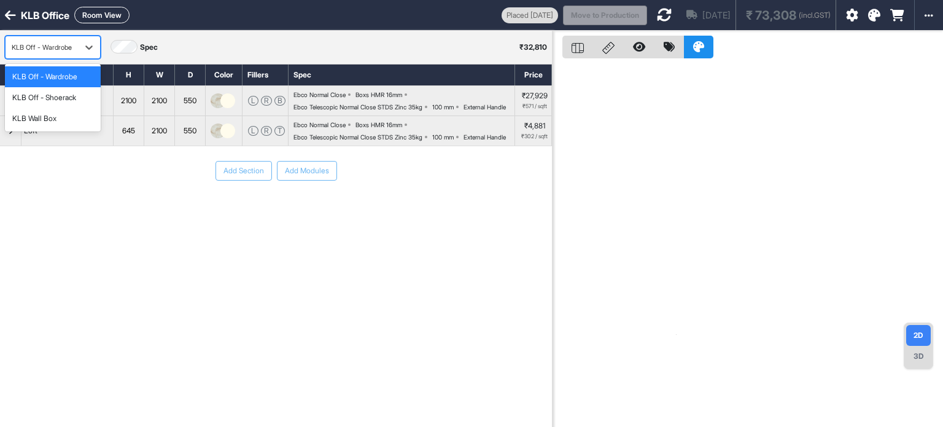
click at [46, 55] on div "KLB Off - Wardrobe" at bounding box center [42, 47] width 60 height 15
click at [39, 93] on div "KLB Off - Shoerack" at bounding box center [44, 97] width 64 height 11
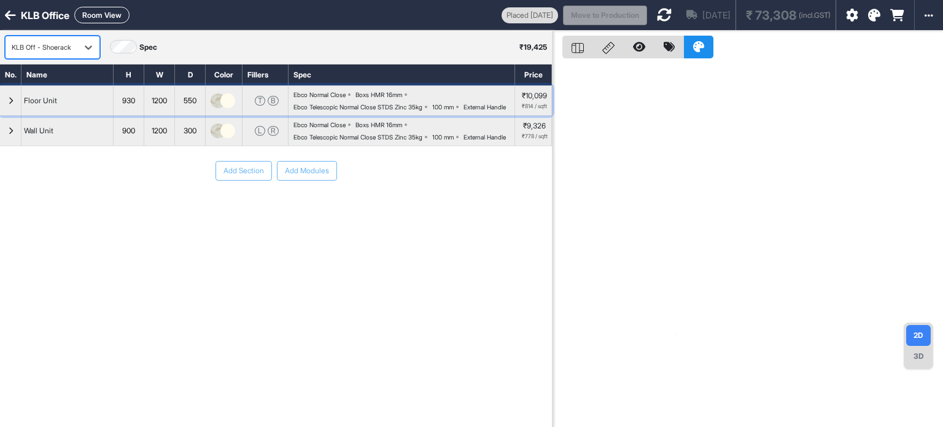
click at [0, 115] on div "button" at bounding box center [10, 100] width 21 height 29
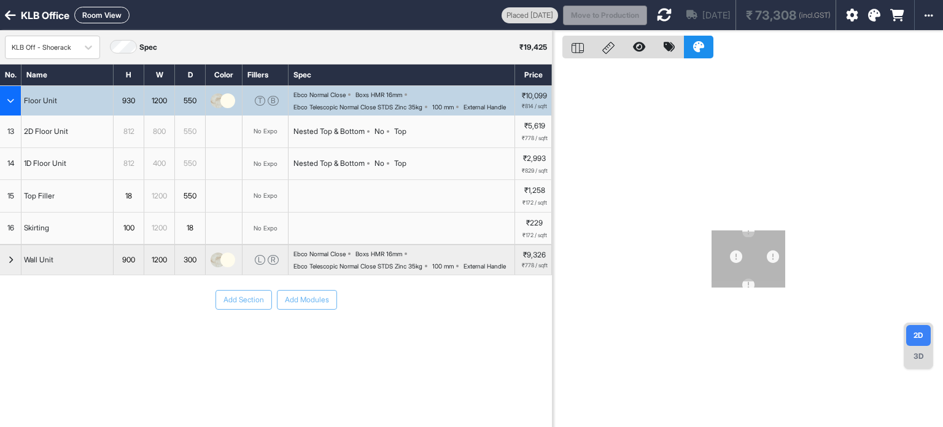
click at [0, 115] on div "button" at bounding box center [10, 100] width 21 height 29
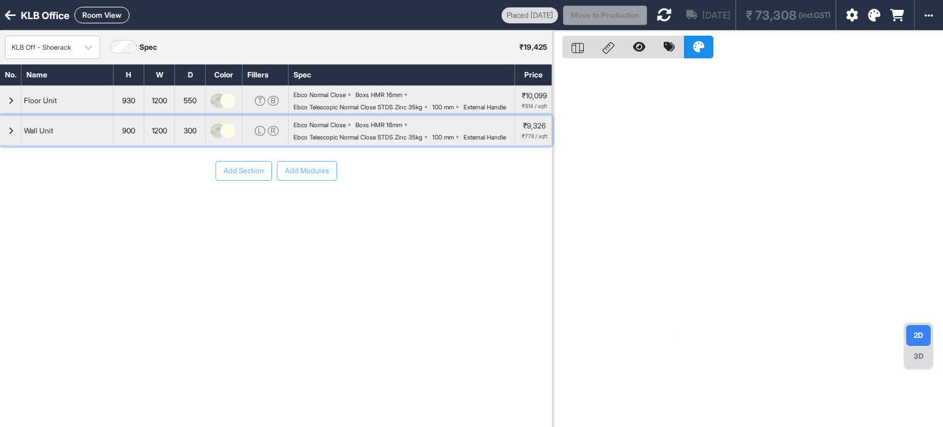
click at [1, 144] on div "button" at bounding box center [10, 130] width 21 height 29
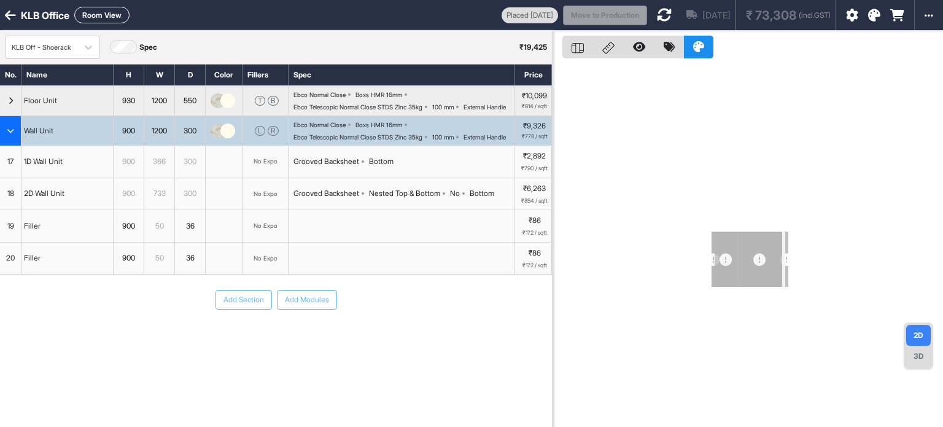
click at [98, 14] on button "Room View" at bounding box center [101, 15] width 55 height 17
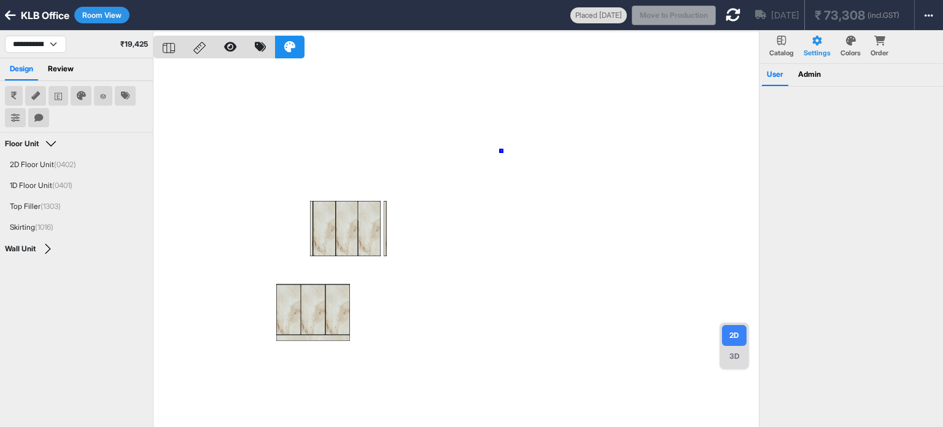
click at [501, 151] on div at bounding box center [455, 244] width 605 height 427
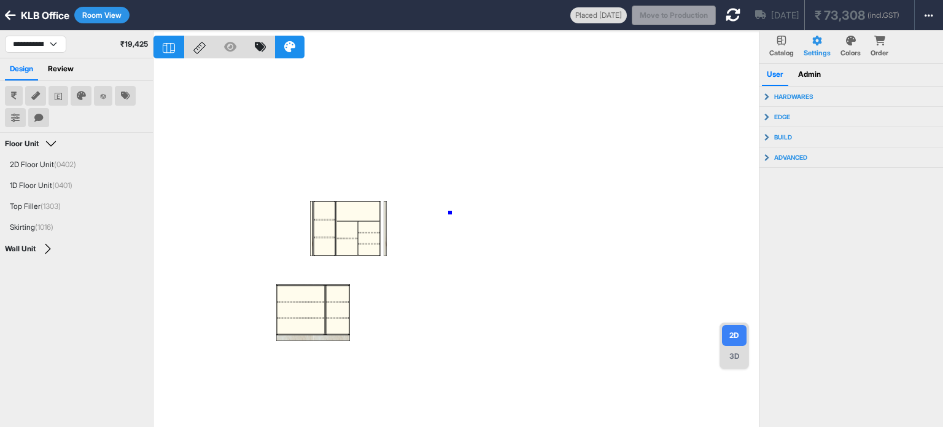
click at [450, 212] on div at bounding box center [455, 244] width 605 height 427
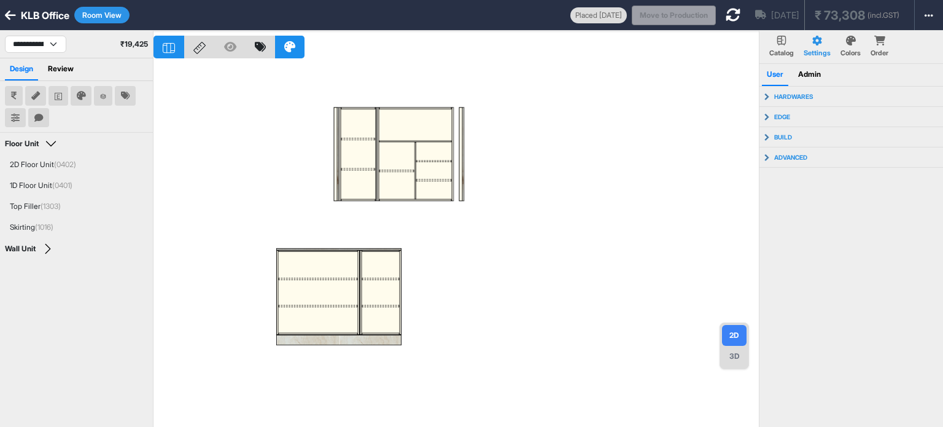
click at [533, 180] on div at bounding box center [455, 244] width 605 height 427
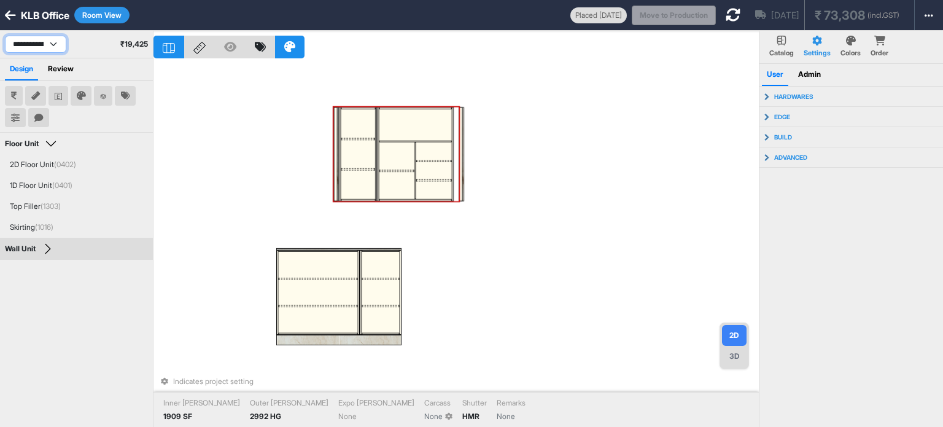
click at [45, 44] on select "**********" at bounding box center [35, 44] width 61 height 17
click at [5, 36] on select "**********" at bounding box center [35, 44] width 61 height 17
select select "****"
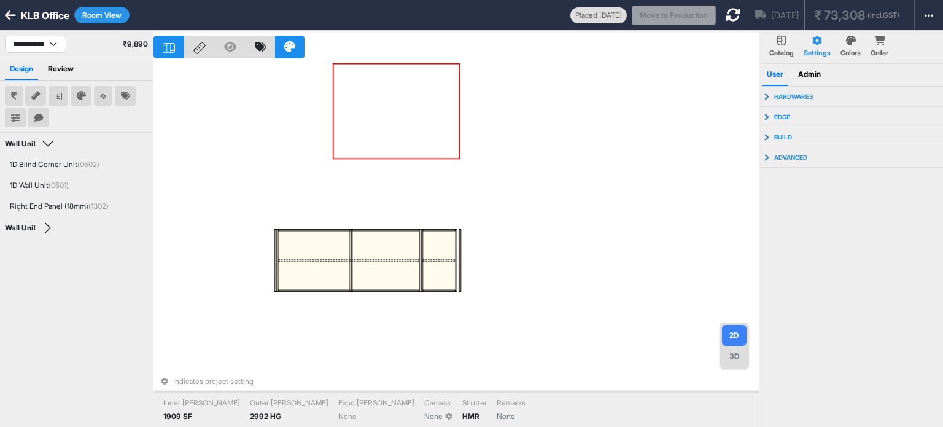
click at [541, 198] on div "Indicates project setting Inner Lam 1909 SF Outer Lam 2992 HG Expo Lam None Car…" at bounding box center [455, 244] width 605 height 427
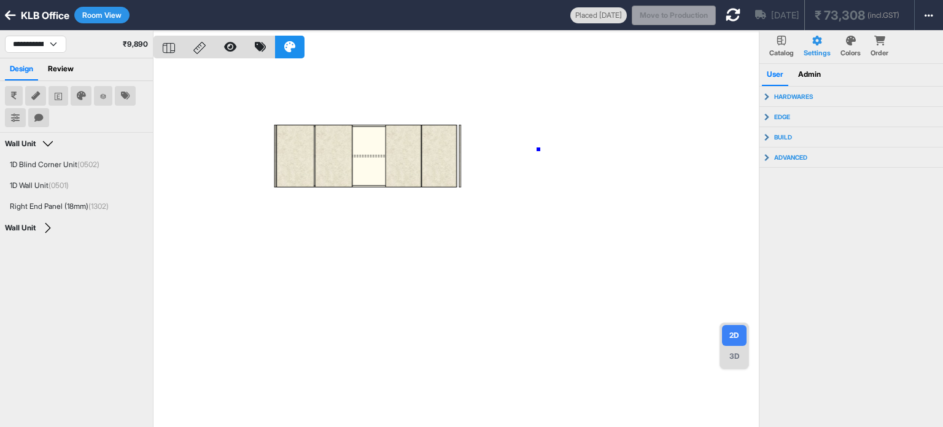
click at [538, 149] on div at bounding box center [455, 244] width 605 height 427
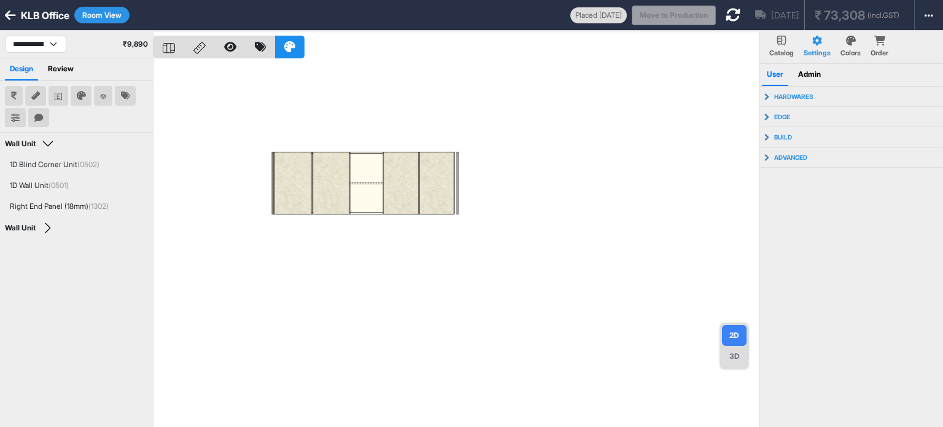
click at [11, 15] on icon at bounding box center [10, 15] width 11 height 12
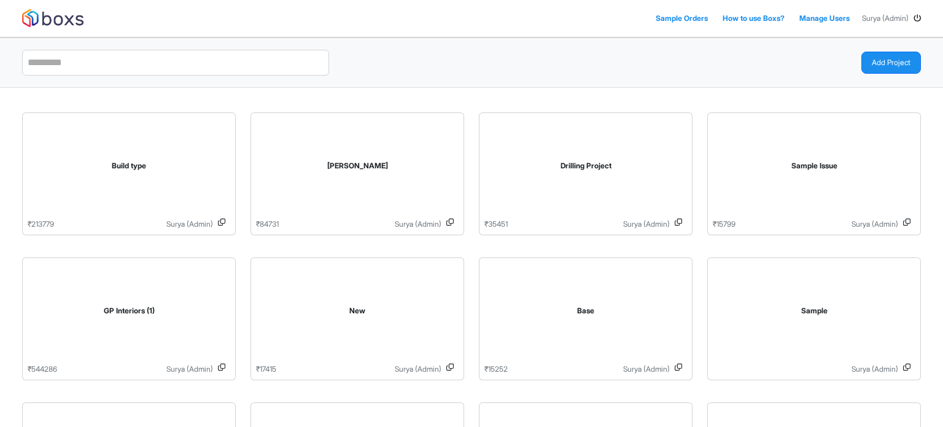
click at [918, 18] on icon at bounding box center [916, 18] width 7 height 7
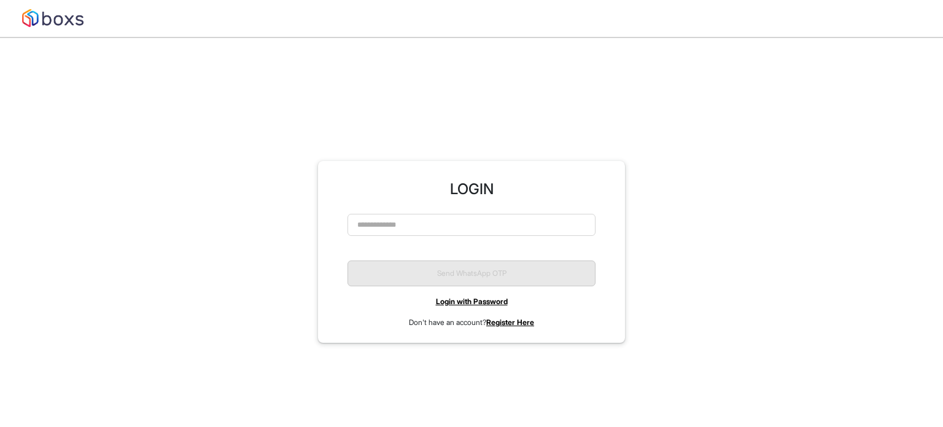
click at [488, 297] on link "Login with Password" at bounding box center [472, 300] width 72 height 9
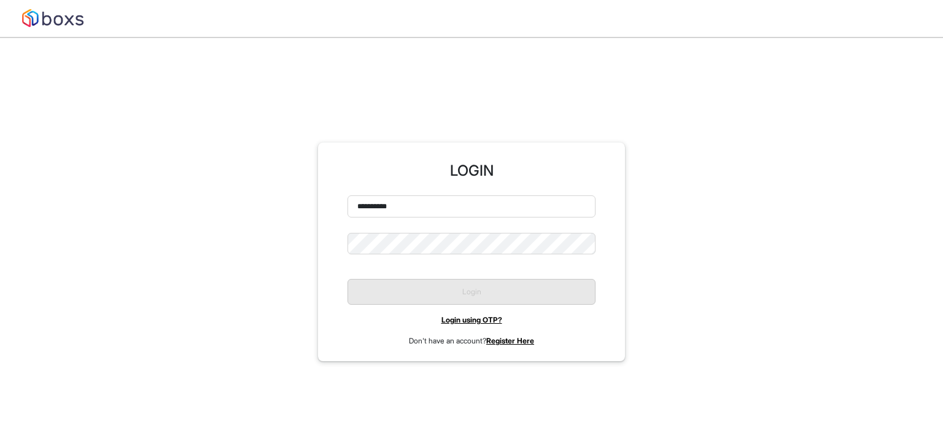
click at [422, 209] on input "**********" at bounding box center [471, 206] width 248 height 22
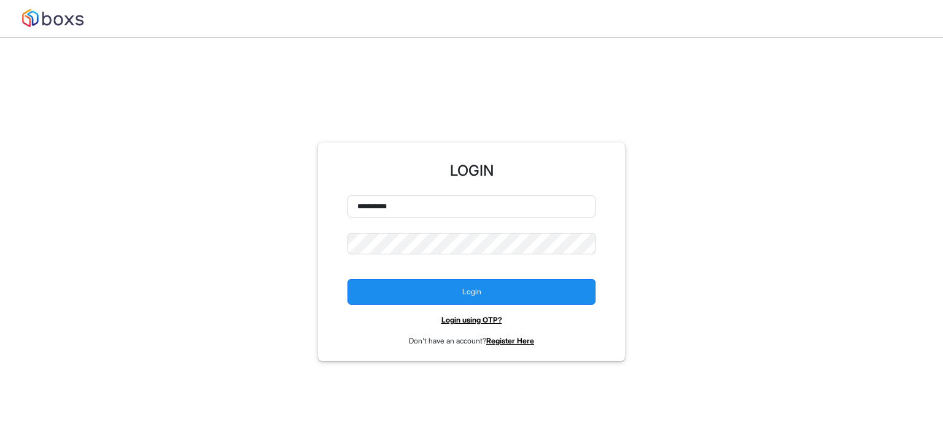
click at [422, 209] on input "**********" at bounding box center [471, 206] width 248 height 22
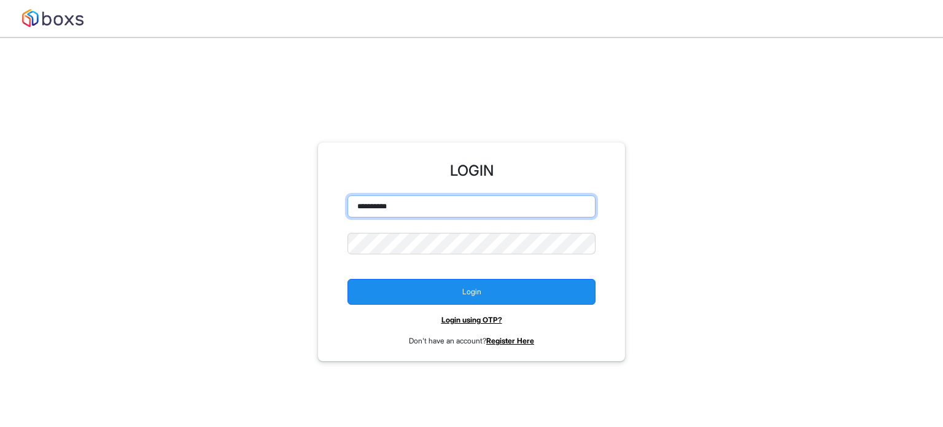
paste input "*****"
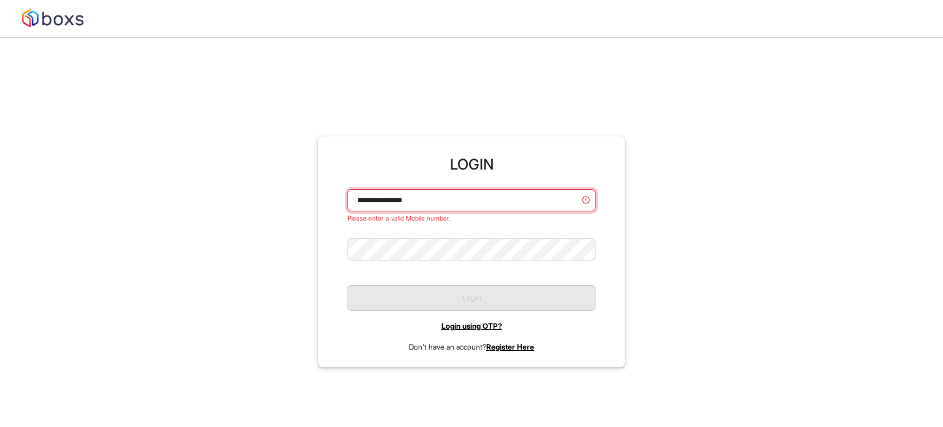
click at [395, 201] on input "**********" at bounding box center [471, 200] width 248 height 22
click at [371, 196] on input "**********" at bounding box center [471, 200] width 248 height 22
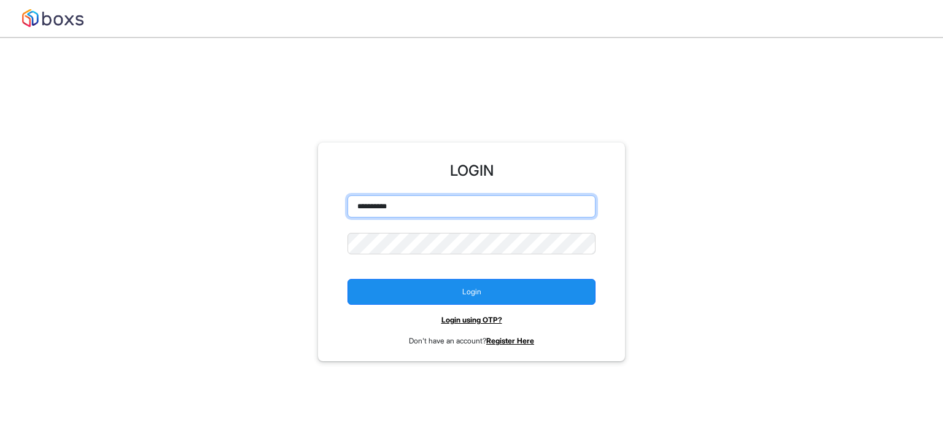
click at [395, 203] on input "**********" at bounding box center [471, 206] width 248 height 22
type input "**********"
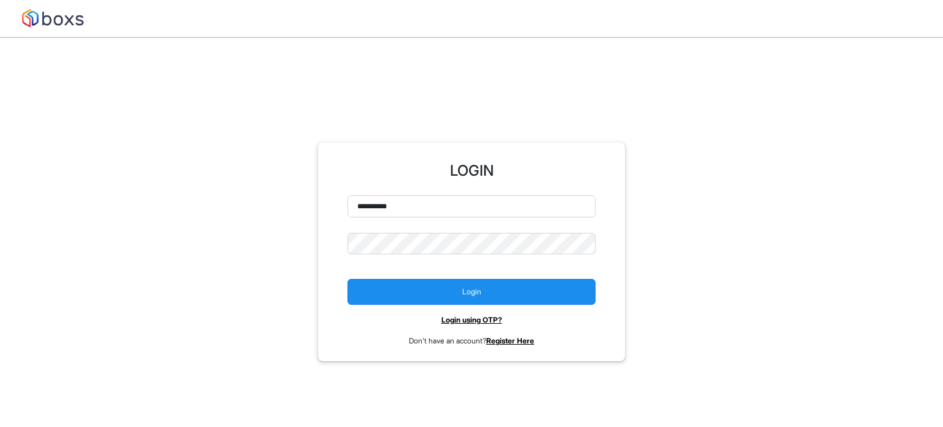
click at [488, 308] on form "**********" at bounding box center [471, 271] width 248 height 152
click at [484, 315] on link "Login using OTP?" at bounding box center [471, 319] width 61 height 9
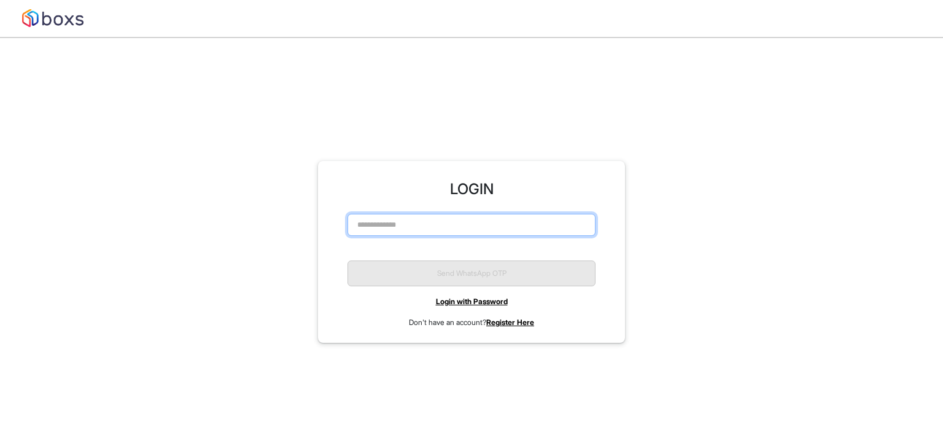
click at [396, 225] on input "text" at bounding box center [471, 225] width 248 height 22
paste input "**********"
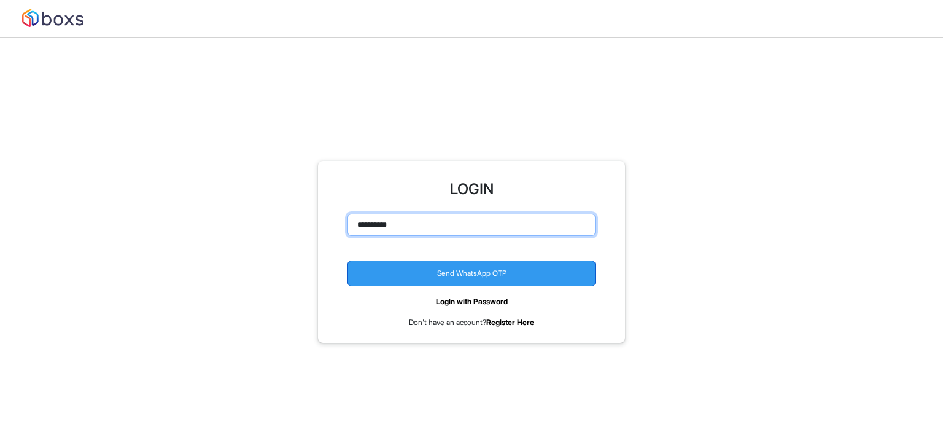
type input "**********"
click at [422, 269] on button "Send WhatsApp OTP" at bounding box center [471, 273] width 248 height 26
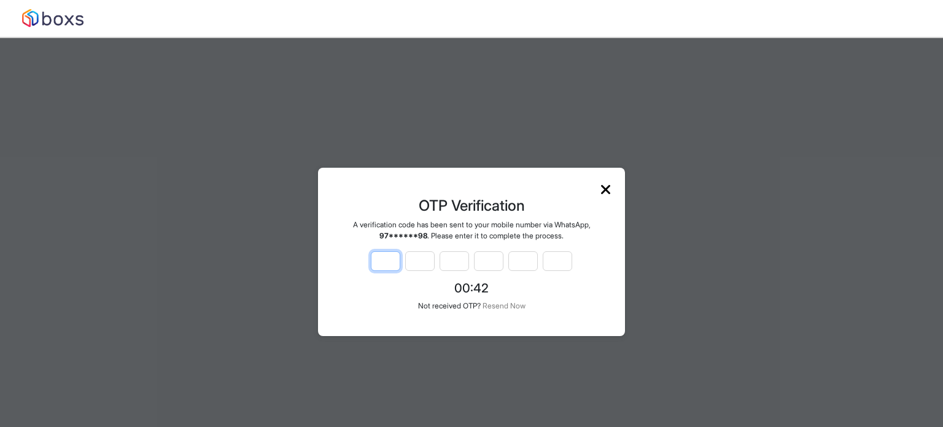
click at [381, 259] on input at bounding box center [385, 261] width 29 height 20
click at [457, 212] on h4 "OTP Verification" at bounding box center [471, 206] width 277 height 18
click at [377, 262] on input at bounding box center [385, 261] width 29 height 20
type input "*"
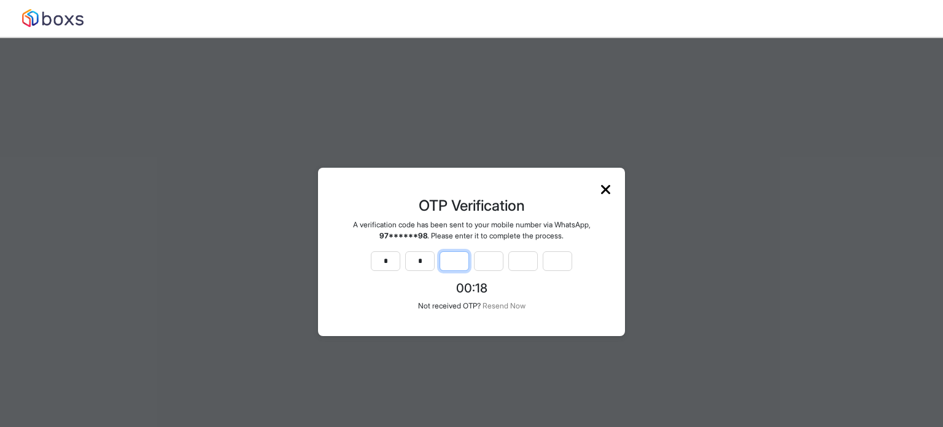
type input "*"
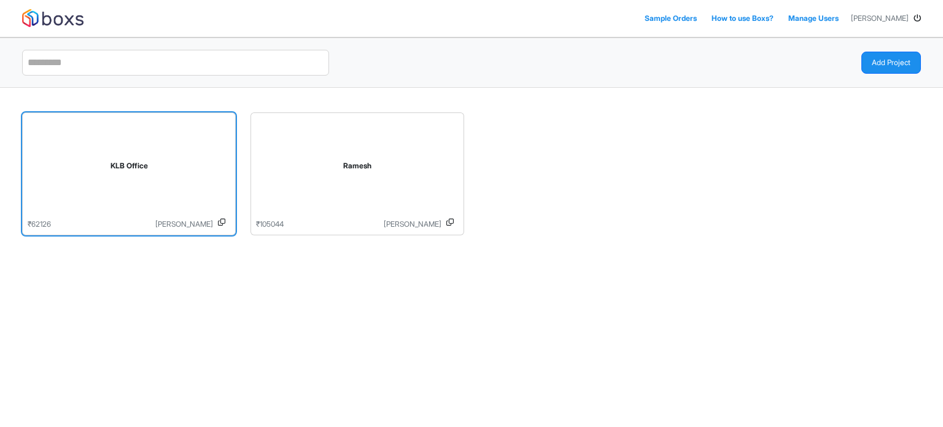
click at [222, 220] on icon at bounding box center [221, 223] width 7 height 11
click at [223, 220] on icon at bounding box center [221, 223] width 7 height 11
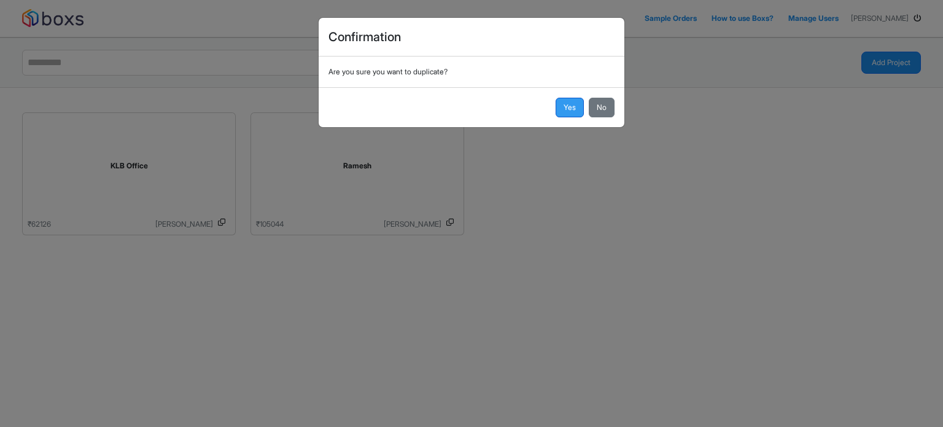
click at [579, 100] on button "Yes" at bounding box center [569, 108] width 28 height 20
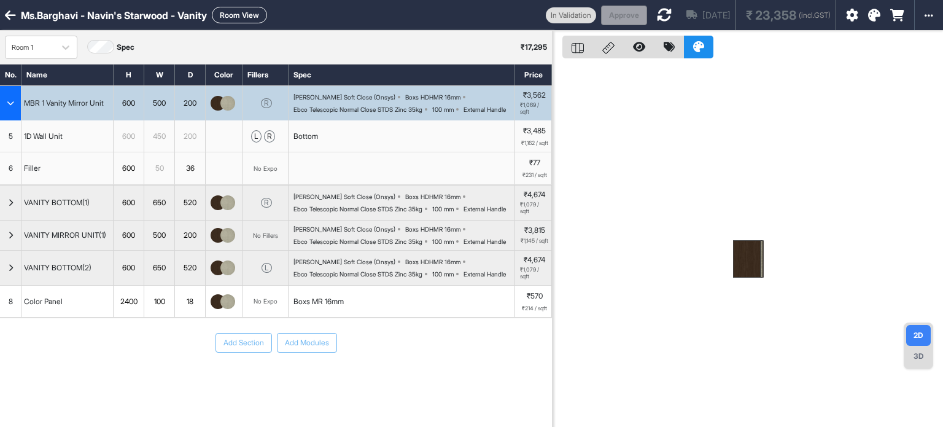
click at [250, 16] on button "Room View" at bounding box center [239, 15] width 55 height 17
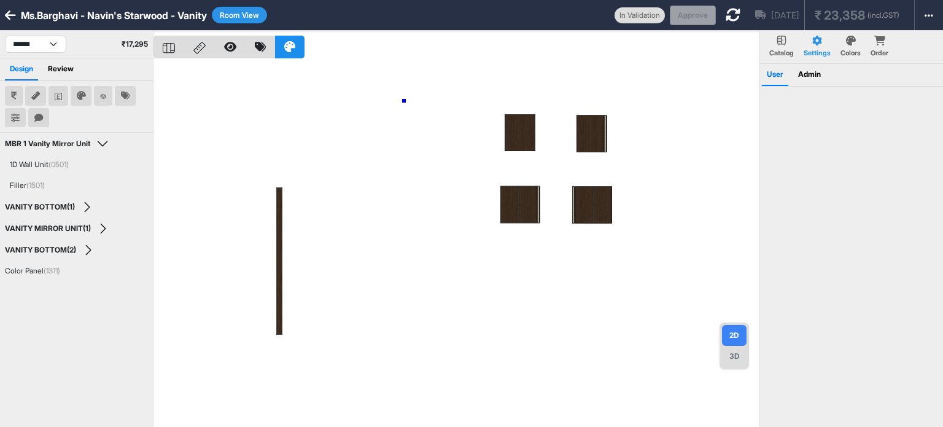
click at [404, 101] on div at bounding box center [455, 244] width 605 height 427
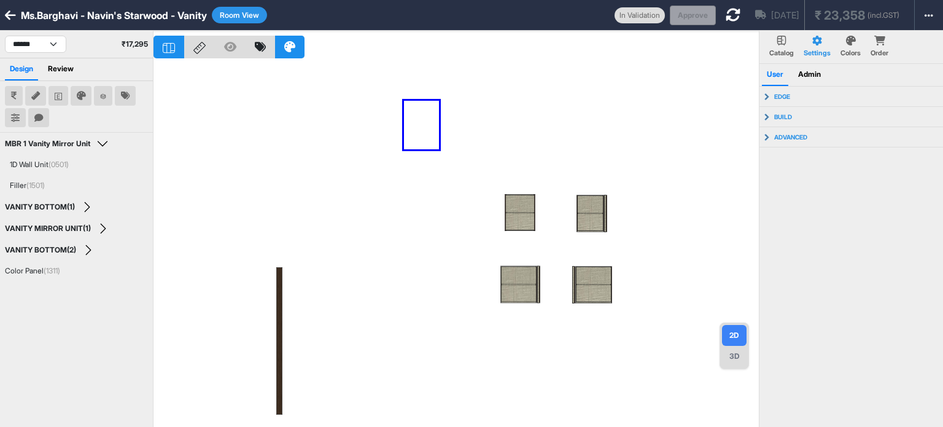
click at [439, 149] on div at bounding box center [455, 244] width 605 height 427
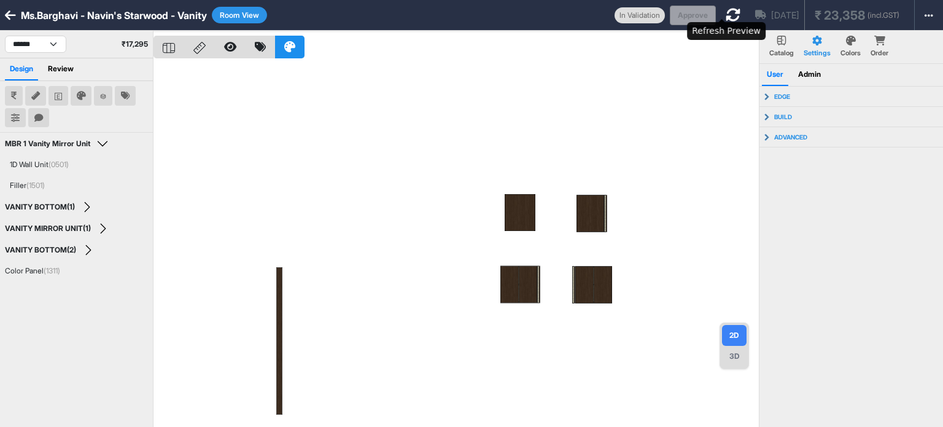
click at [725, 14] on icon at bounding box center [732, 14] width 15 height 15
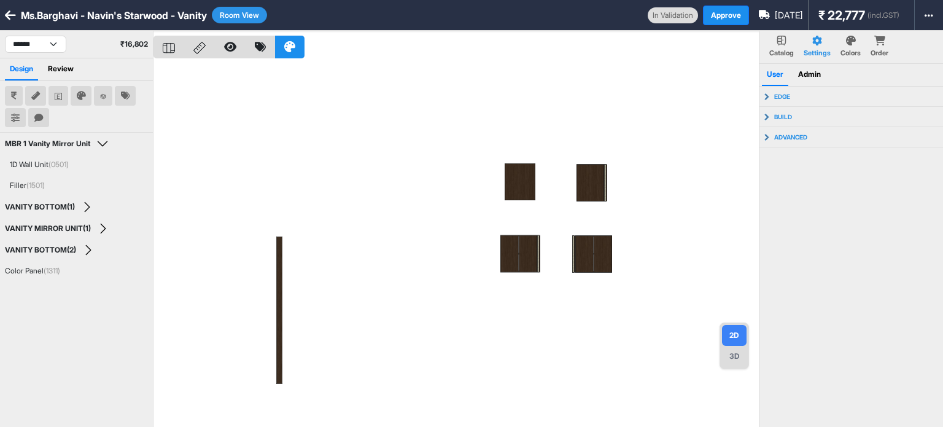
click at [282, 255] on div at bounding box center [455, 244] width 605 height 427
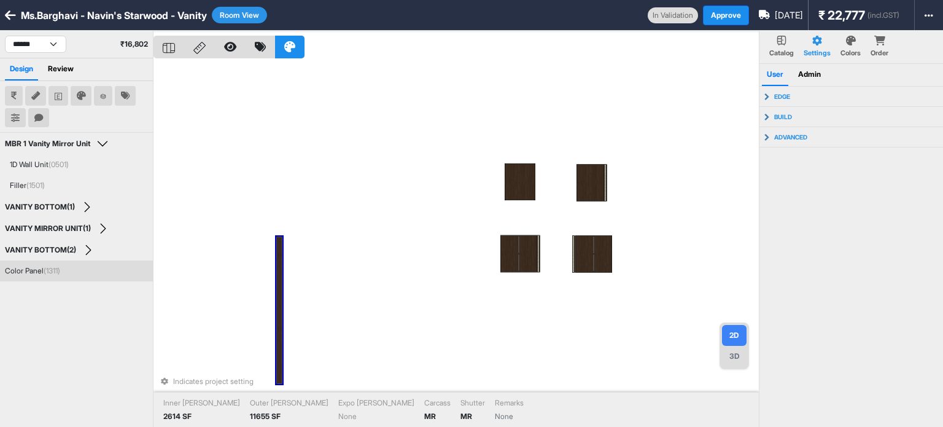
click at [280, 255] on div at bounding box center [279, 309] width 6 height 147
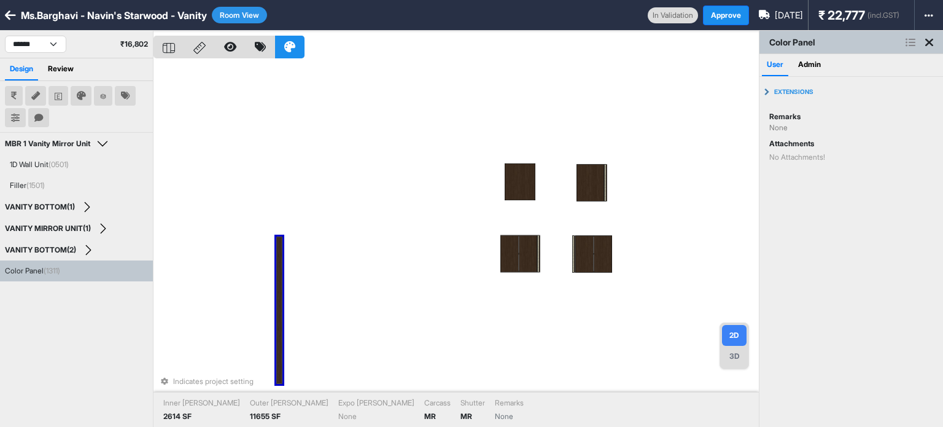
click at [584, 128] on div "Indicates project setting Inner Lam 2614 SF Outer Lam 11655 SF Expo Lam None Ca…" at bounding box center [455, 244] width 605 height 427
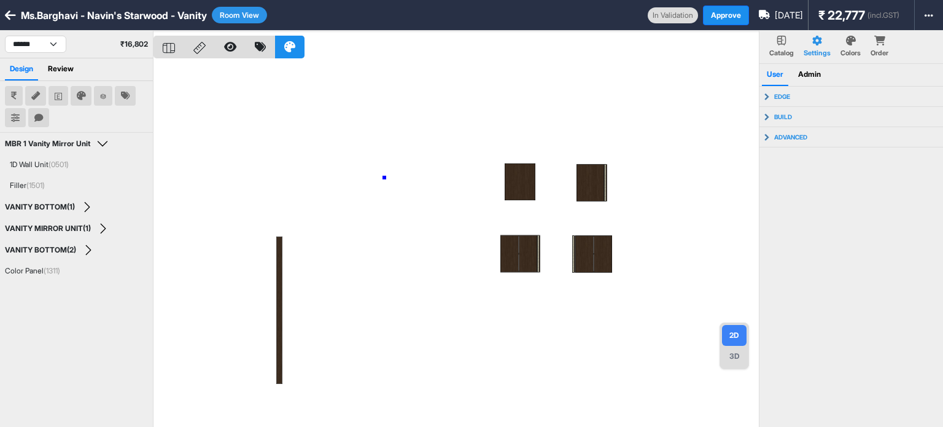
click at [384, 177] on div at bounding box center [455, 244] width 605 height 427
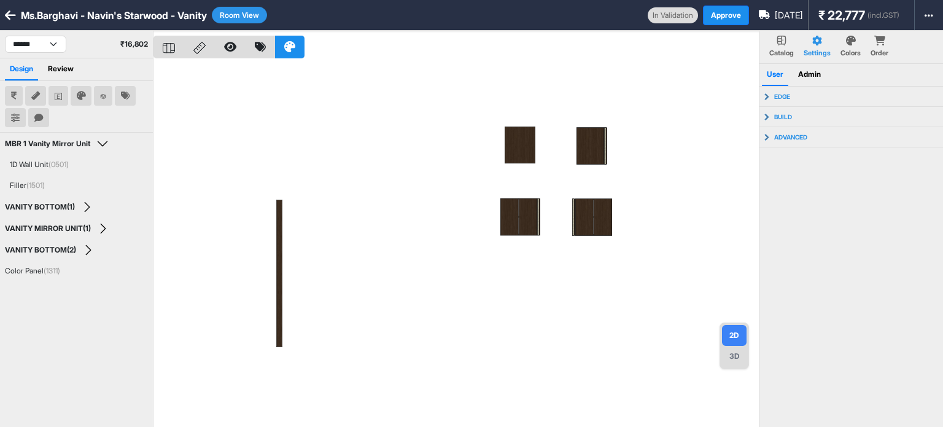
click at [349, 154] on div at bounding box center [455, 244] width 605 height 427
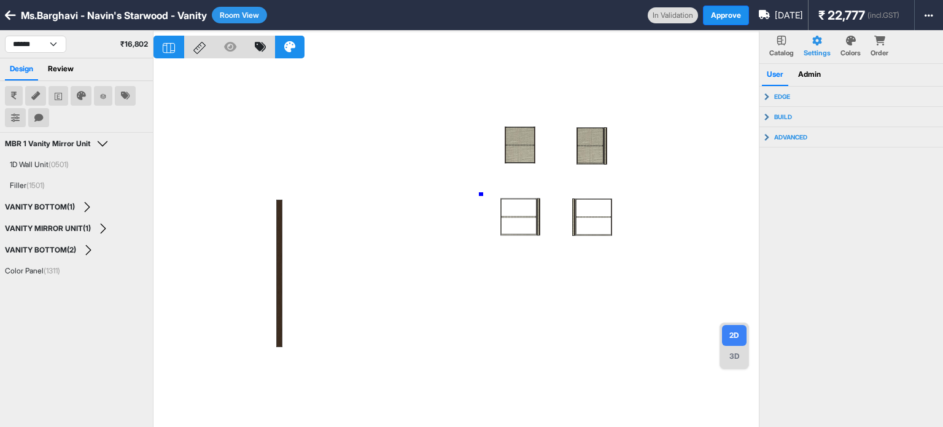
click at [481, 194] on div at bounding box center [455, 244] width 605 height 427
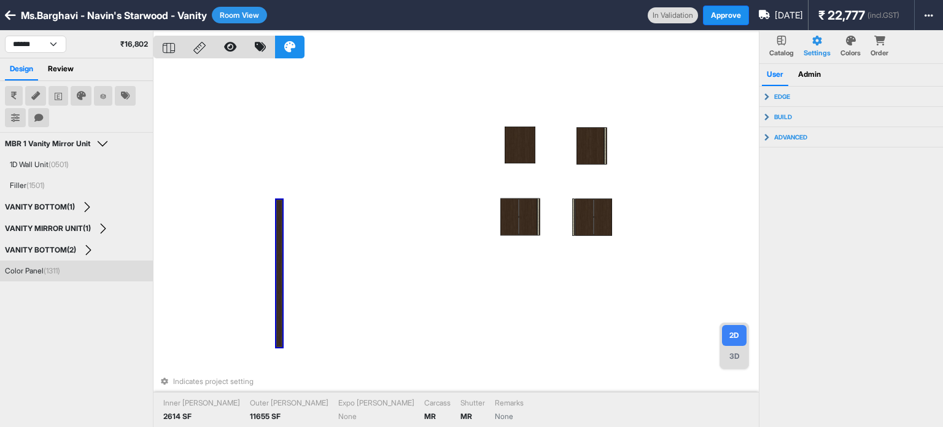
click at [277, 230] on div at bounding box center [279, 272] width 6 height 147
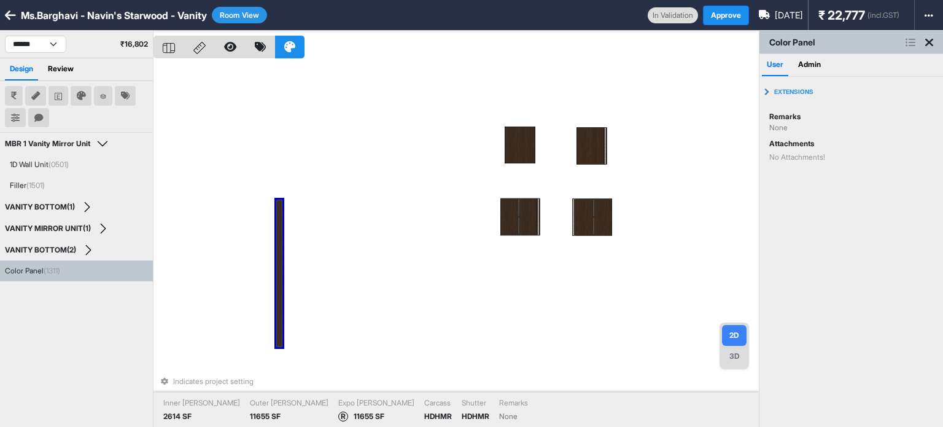
click at [314, 166] on div "Indicates project setting Inner Lam 2614 SF Outer Lam 11655 SF Expo Lam R 11655…" at bounding box center [455, 244] width 605 height 427
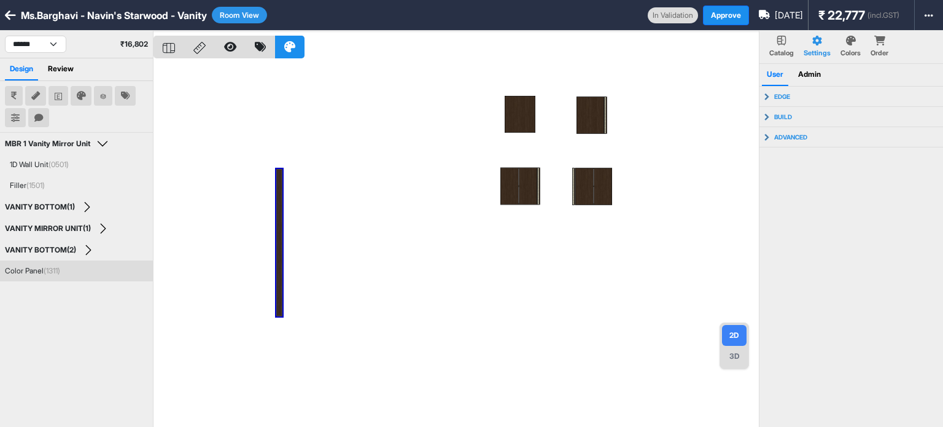
click at [125, 266] on div "Color Panel (1311)" at bounding box center [76, 270] width 143 height 11
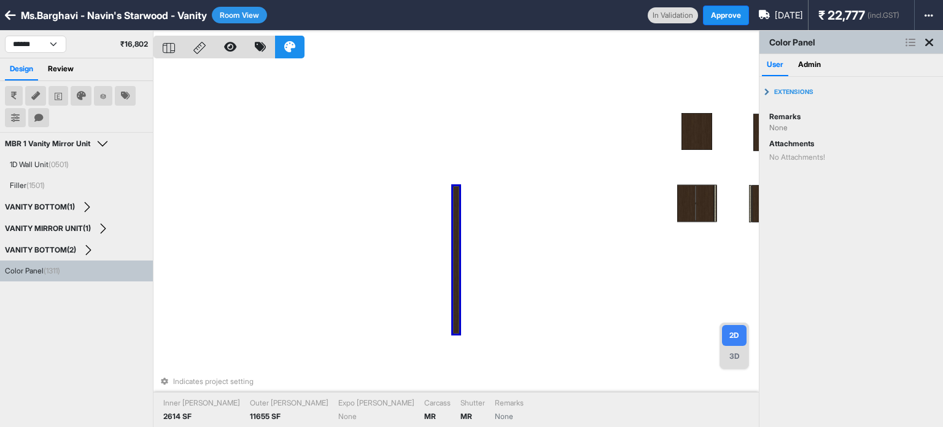
click at [238, 13] on button "Room View" at bounding box center [239, 15] width 55 height 17
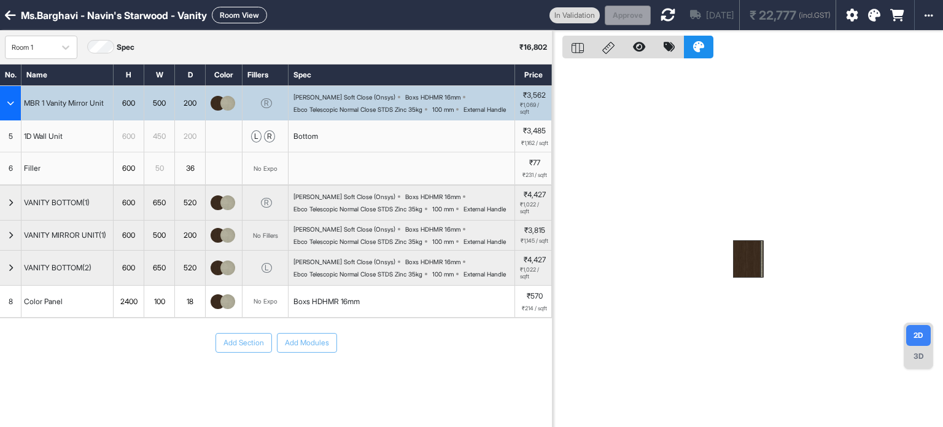
click at [651, 12] on div "[DATE] ₹ 22,777 (incl.GST)" at bounding box center [743, 15] width 185 height 30
click at [660, 17] on icon at bounding box center [667, 14] width 15 height 15
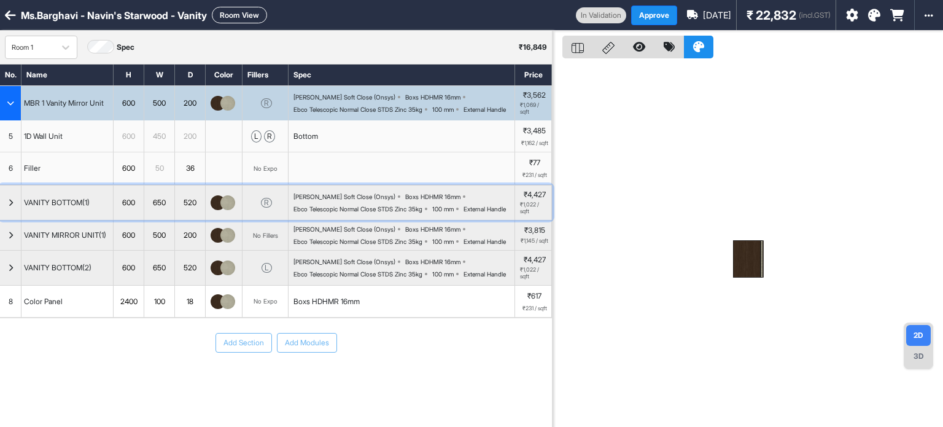
click at [9, 206] on icon "button" at bounding box center [11, 202] width 6 height 7
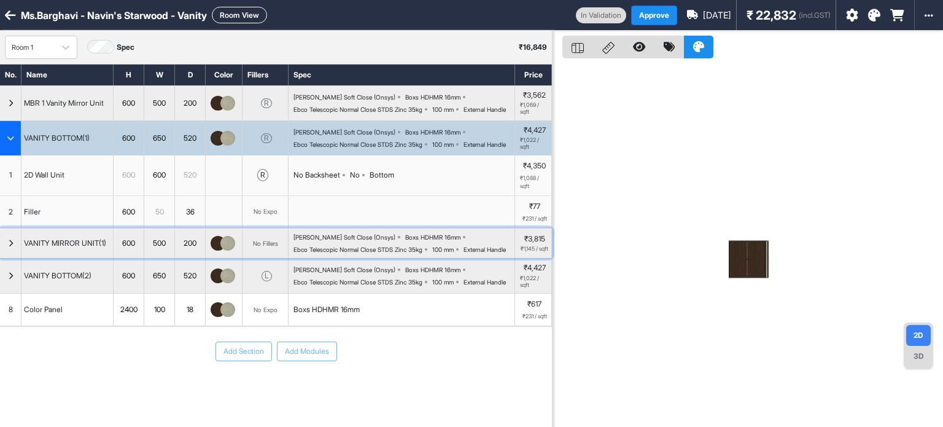
click at [1, 258] on div "button" at bounding box center [10, 242] width 21 height 29
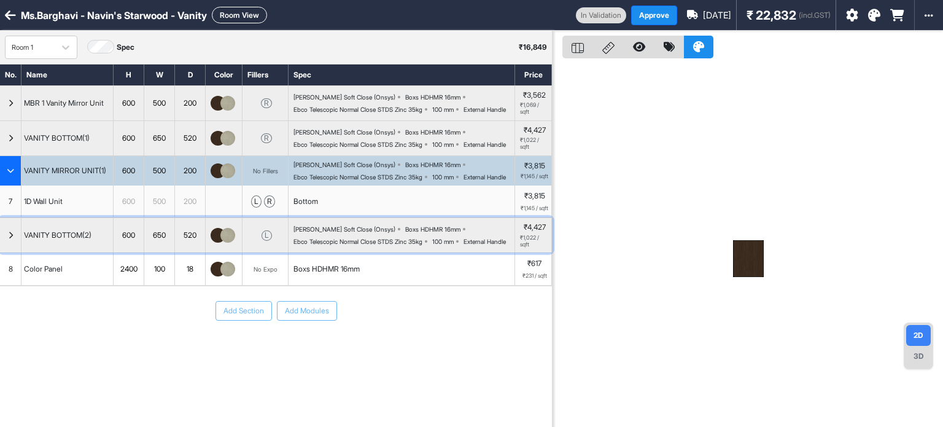
click at [9, 239] on icon "button" at bounding box center [11, 234] width 6 height 7
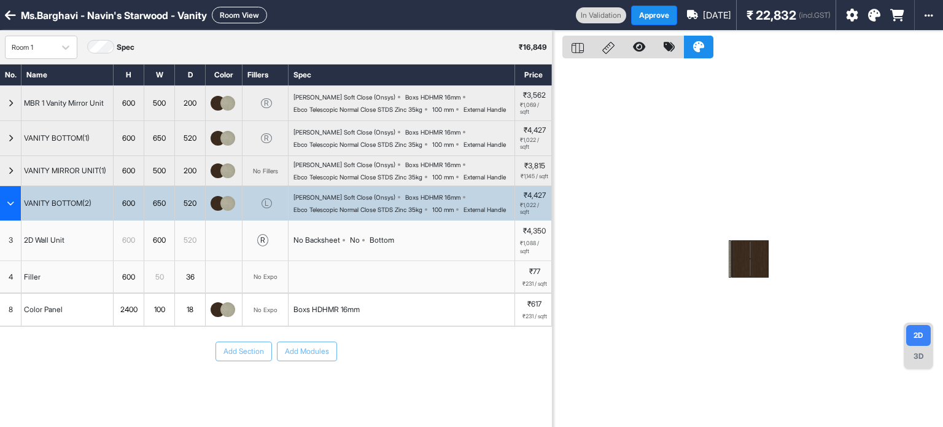
click at [853, 12] on icon at bounding box center [852, 15] width 12 height 12
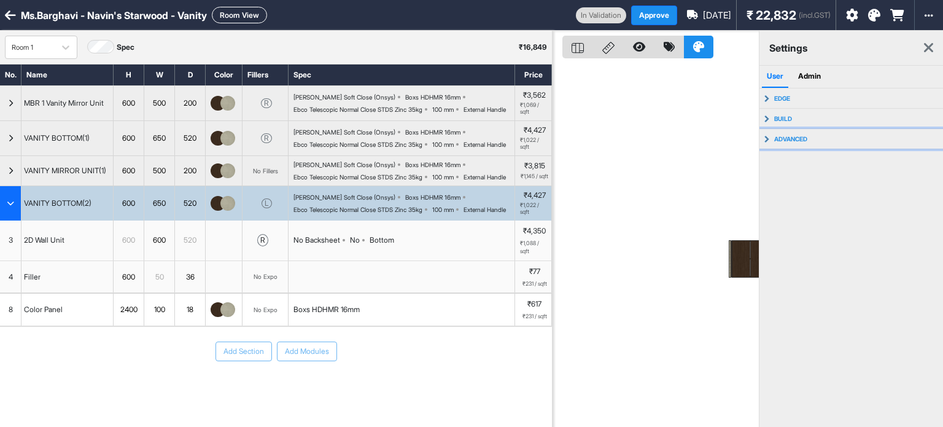
click at [805, 138] on p "advanced" at bounding box center [790, 138] width 33 height 7
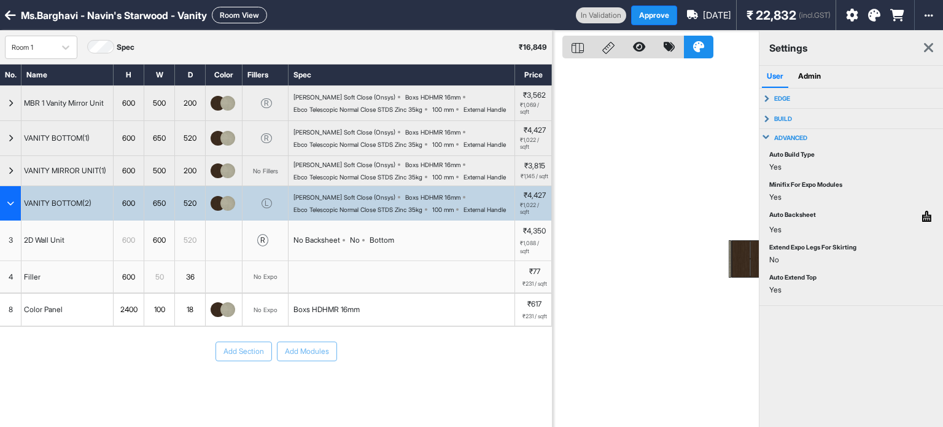
click at [927, 45] on icon at bounding box center [928, 48] width 9 height 15
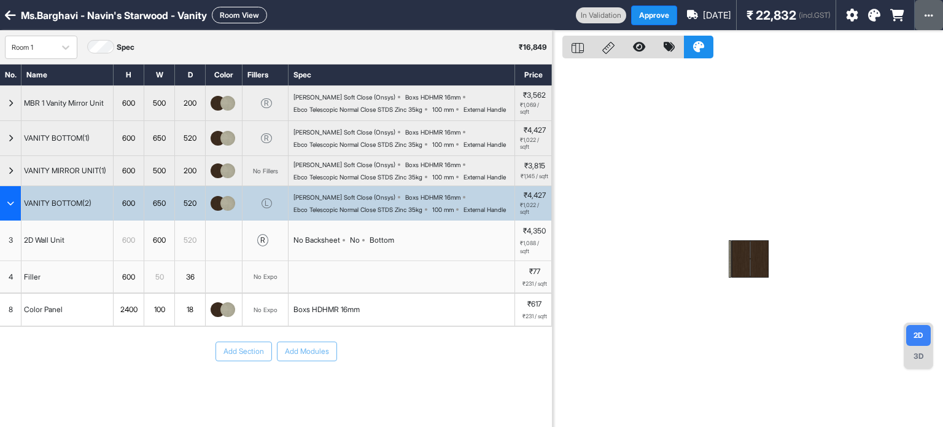
click at [933, 15] on button "button" at bounding box center [928, 15] width 28 height 30
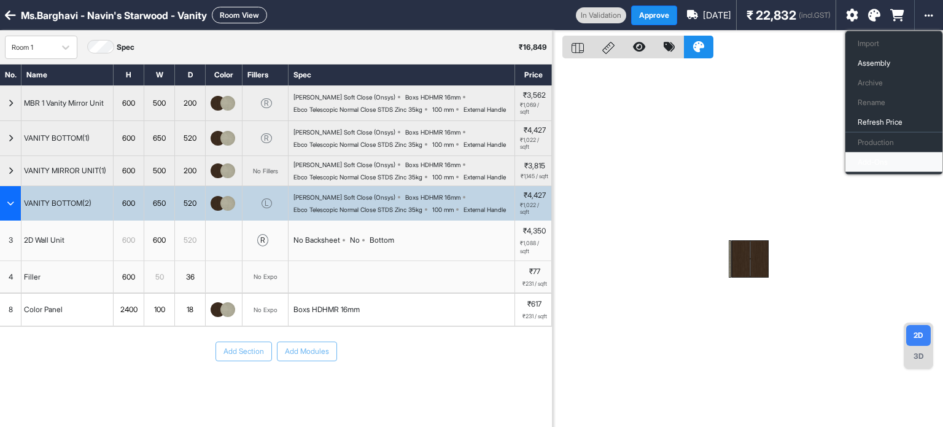
click at [881, 159] on button "Add-Ons" at bounding box center [893, 162] width 97 height 20
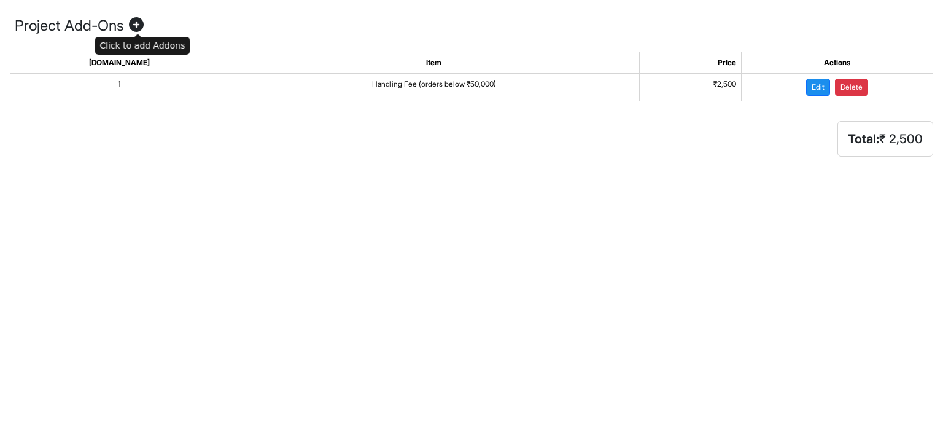
click at [135, 21] on icon at bounding box center [136, 26] width 25 height 22
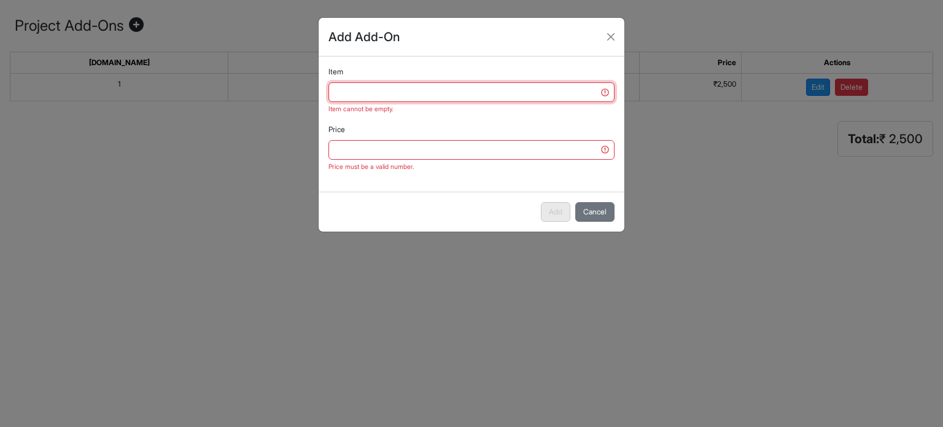
click at [436, 95] on input "Item" at bounding box center [471, 92] width 286 height 20
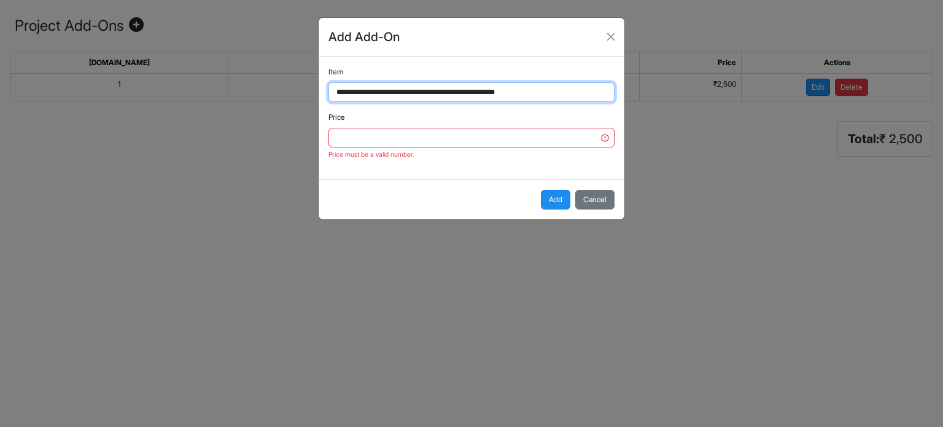
click at [472, 86] on input "**********" at bounding box center [471, 92] width 286 height 20
type input "**********"
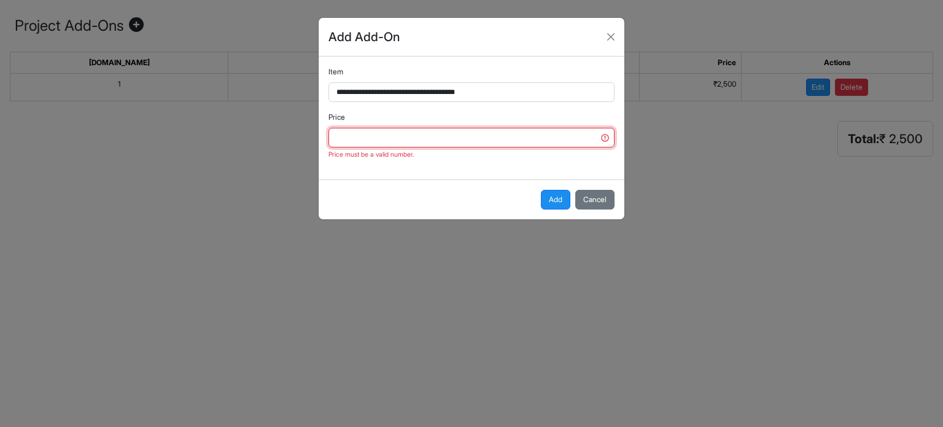
click at [465, 137] on input "Price" at bounding box center [471, 138] width 286 height 20
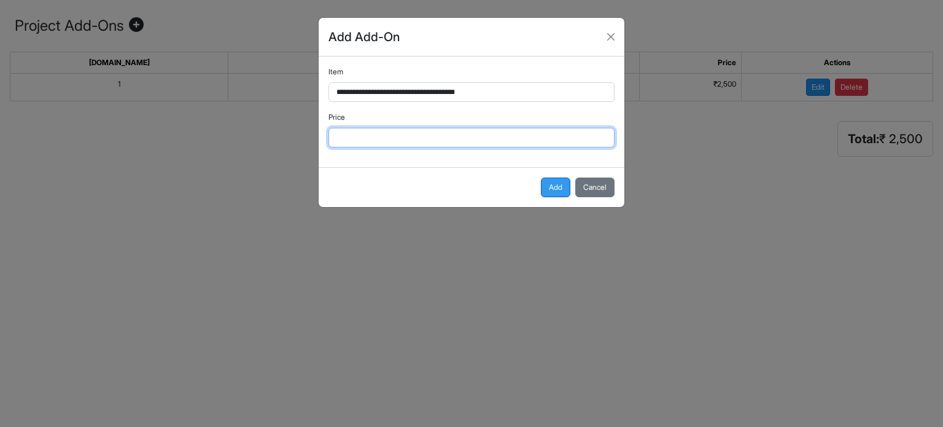
type input "***"
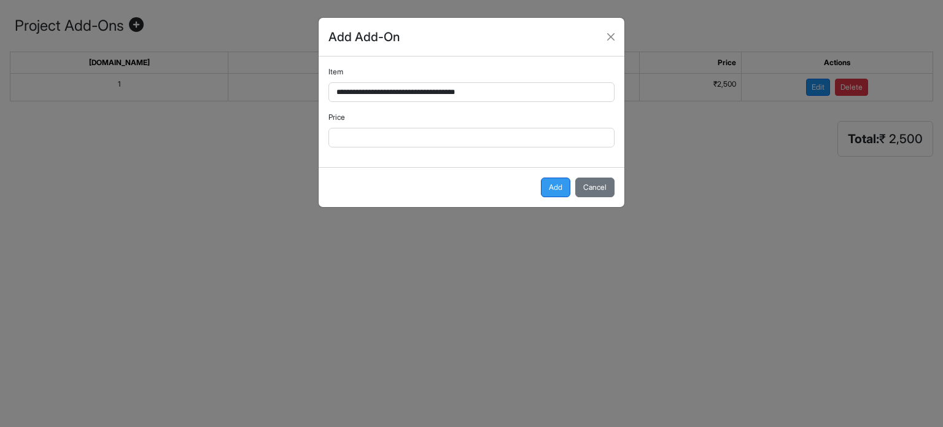
click at [557, 181] on button "Add" at bounding box center [555, 187] width 29 height 20
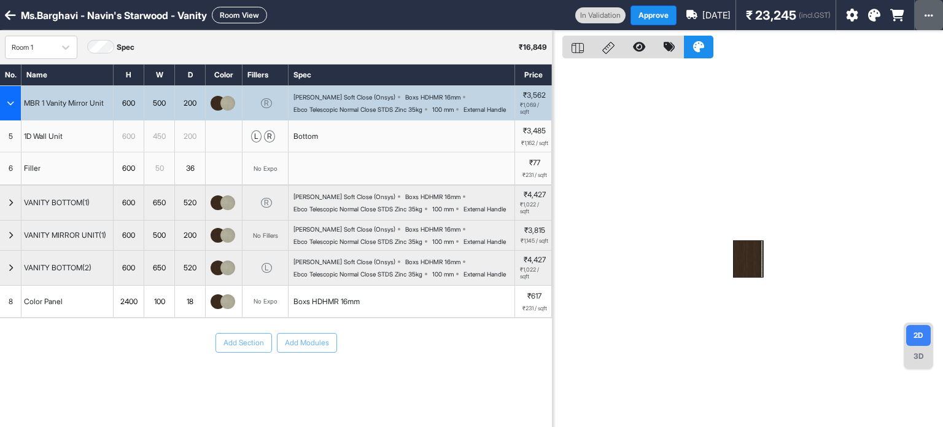
click at [926, 15] on icon "button" at bounding box center [928, 15] width 9 height 10
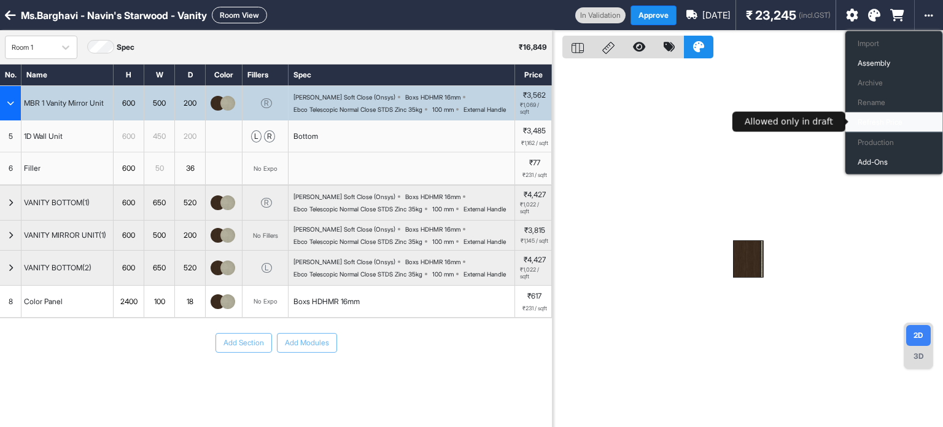
click at [878, 119] on button "Refresh Price" at bounding box center [893, 122] width 97 height 20
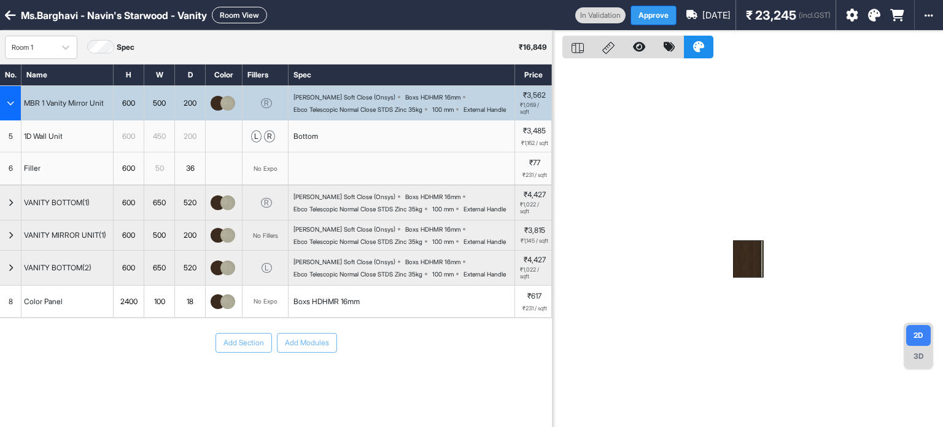
click at [660, 14] on button "Approve" at bounding box center [653, 16] width 46 height 20
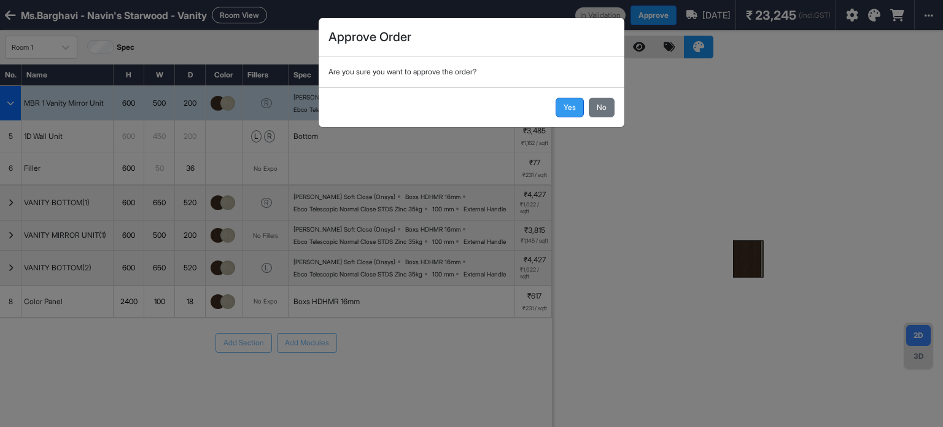
click at [569, 109] on button "Yes" at bounding box center [569, 108] width 28 height 20
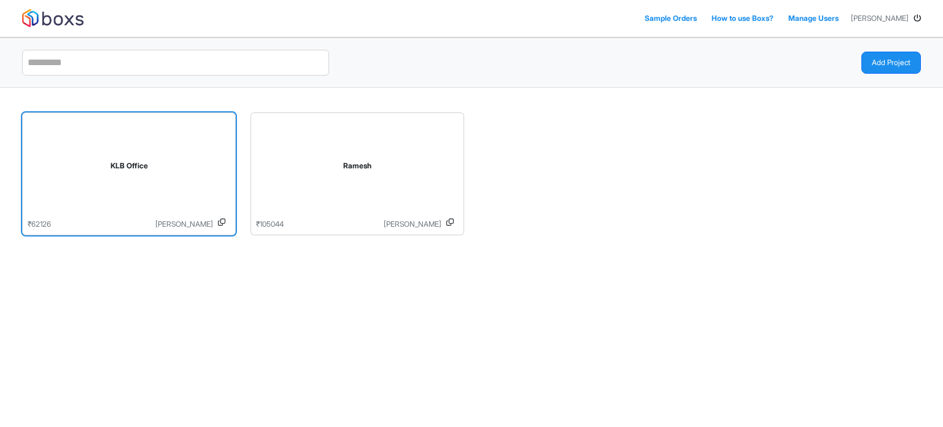
click at [223, 220] on icon at bounding box center [221, 223] width 7 height 11
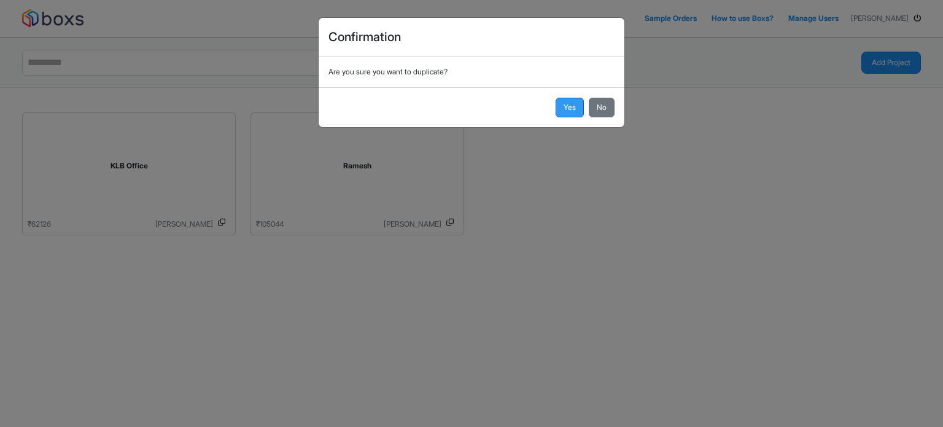
click at [569, 107] on button "Yes" at bounding box center [569, 108] width 28 height 20
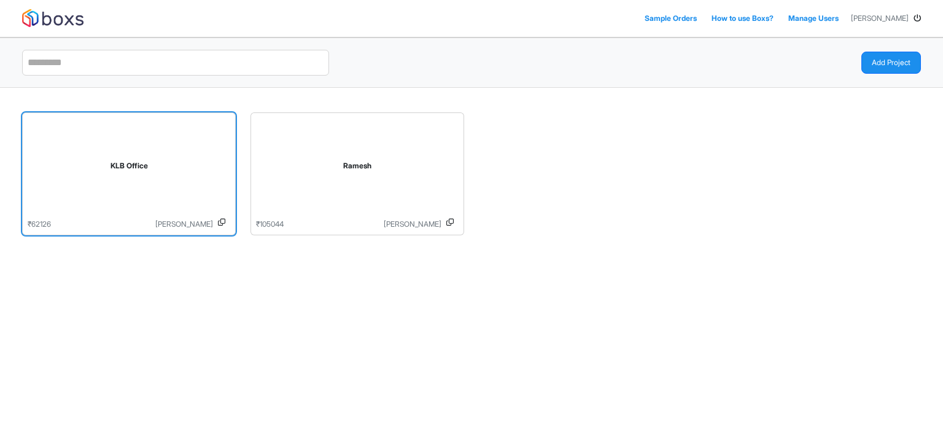
click at [222, 218] on icon at bounding box center [221, 223] width 7 height 11
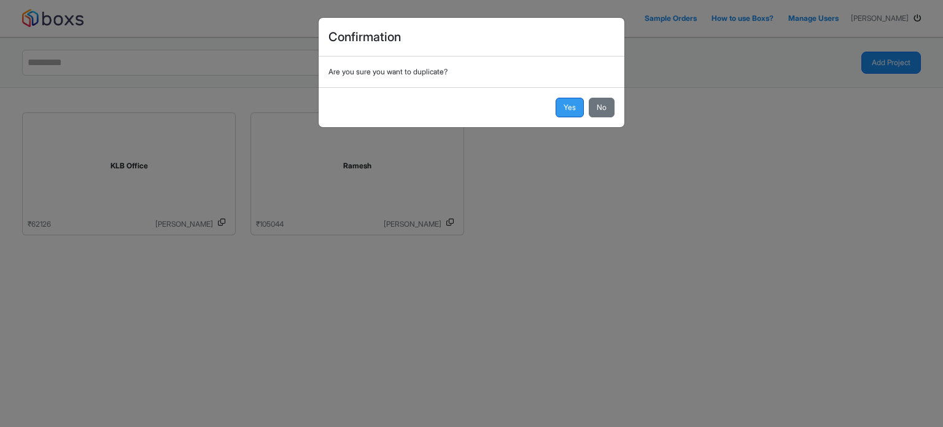
click at [563, 110] on button "Yes" at bounding box center [569, 108] width 28 height 20
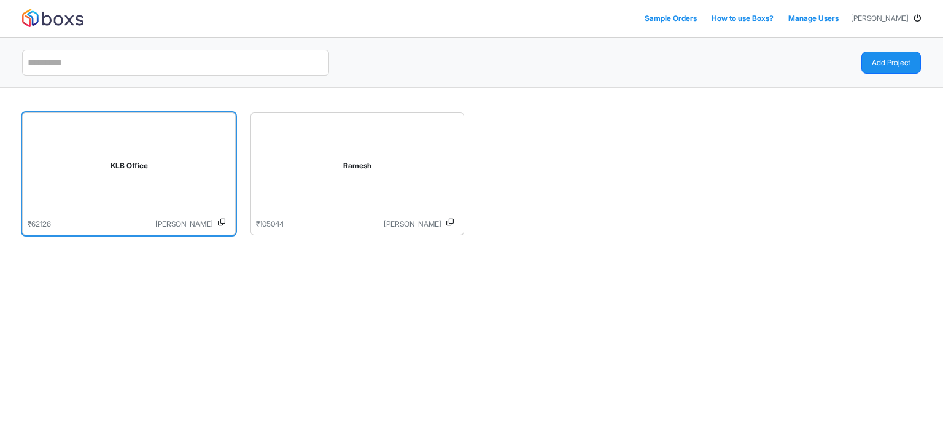
click at [222, 222] on icon at bounding box center [221, 223] width 7 height 11
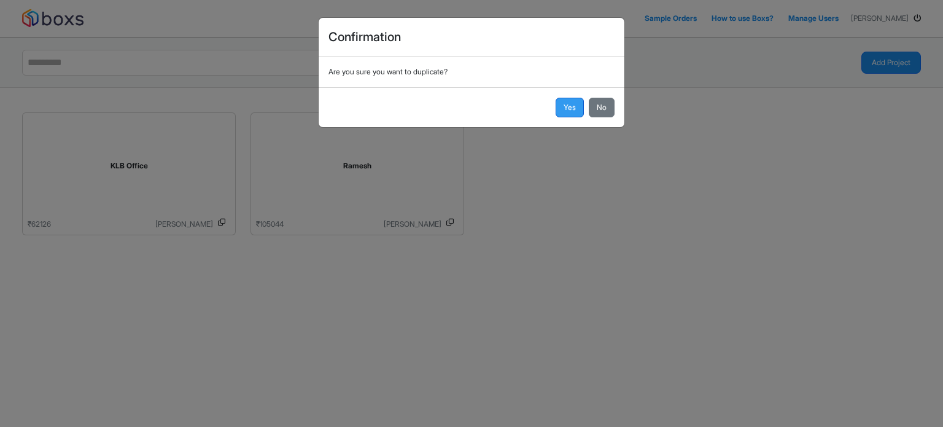
click at [564, 107] on button "Yes" at bounding box center [569, 108] width 28 height 20
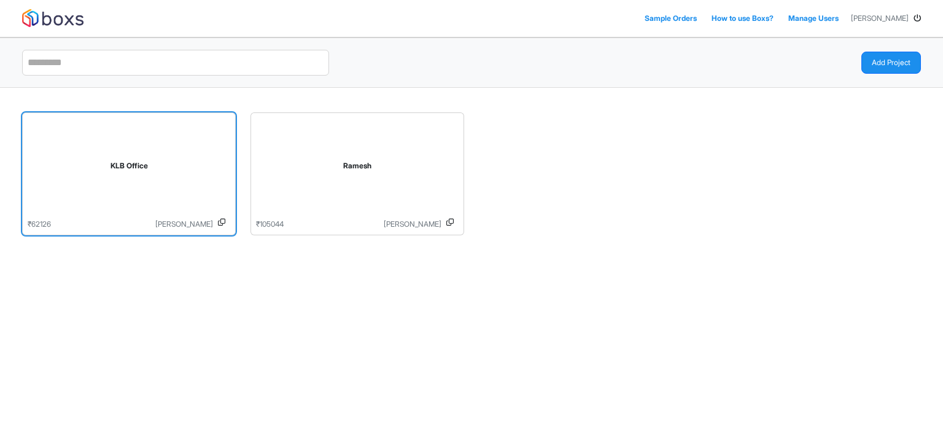
click at [222, 223] on icon at bounding box center [221, 223] width 7 height 11
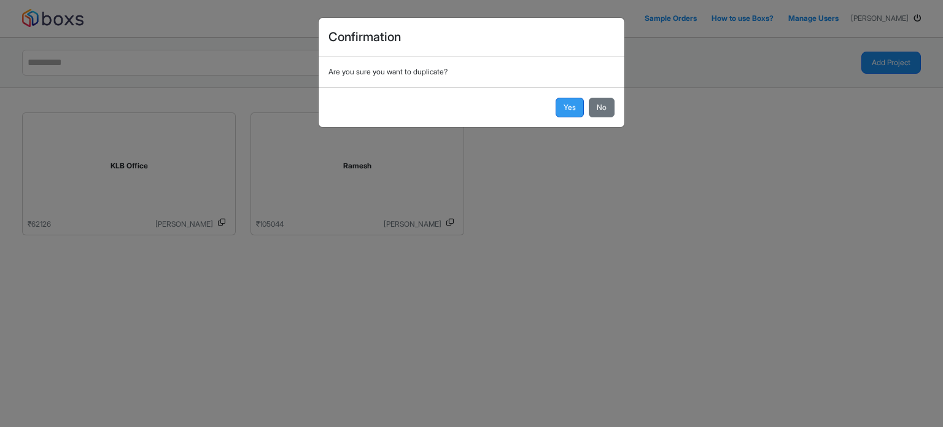
click at [573, 98] on button "Yes" at bounding box center [569, 108] width 28 height 20
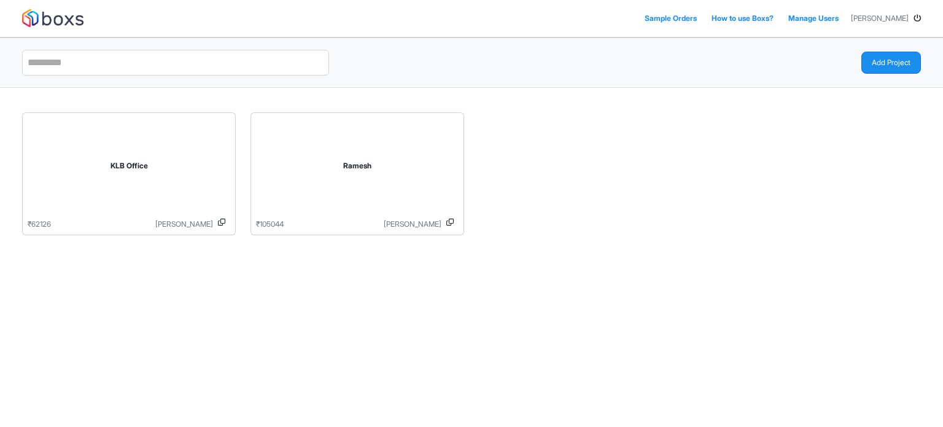
click at [914, 18] on icon at bounding box center [916, 18] width 7 height 7
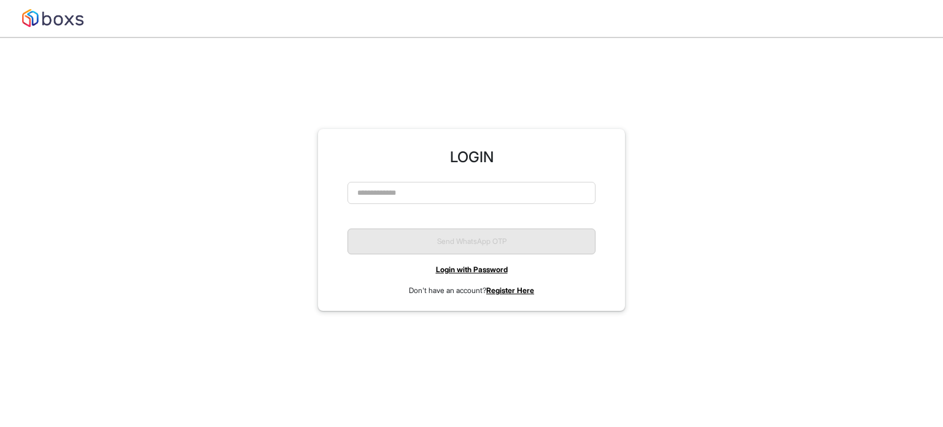
scroll to position [37, 0]
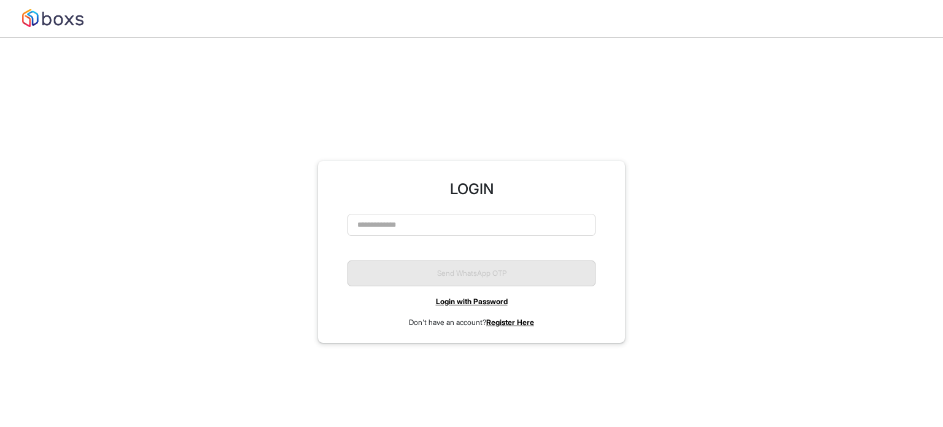
scroll to position [37, 0]
